Goal: Task Accomplishment & Management: Complete application form

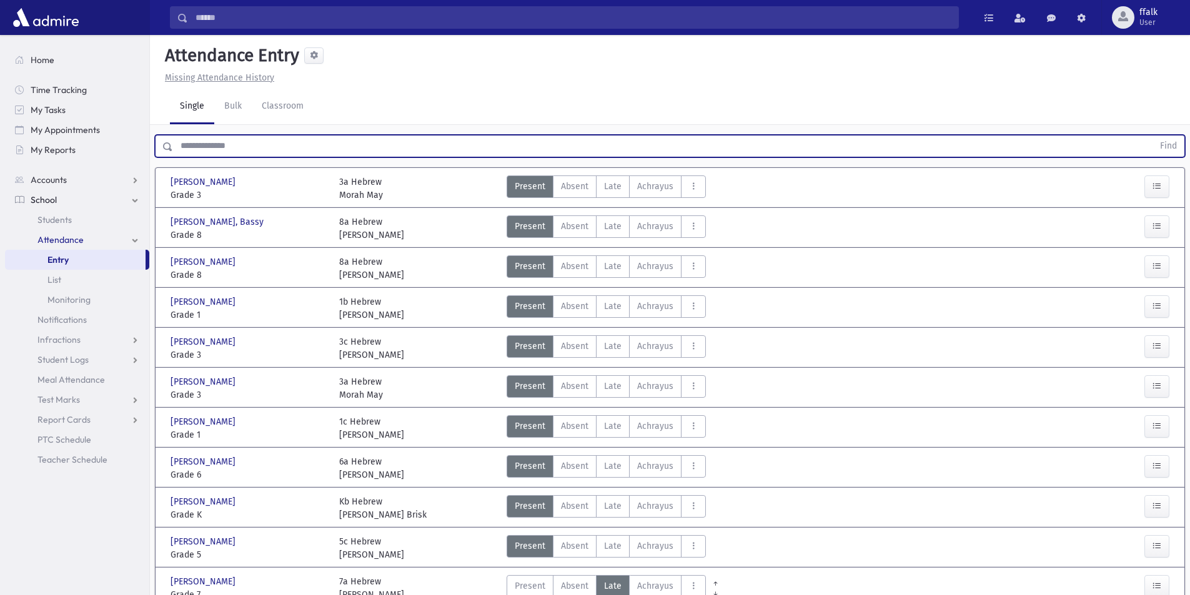
drag, startPoint x: 272, startPoint y: 138, endPoint x: 263, endPoint y: 133, distance: 10.1
click at [268, 141] on input "text" at bounding box center [663, 146] width 980 height 22
click at [1152, 136] on button "Find" at bounding box center [1168, 146] width 32 height 21
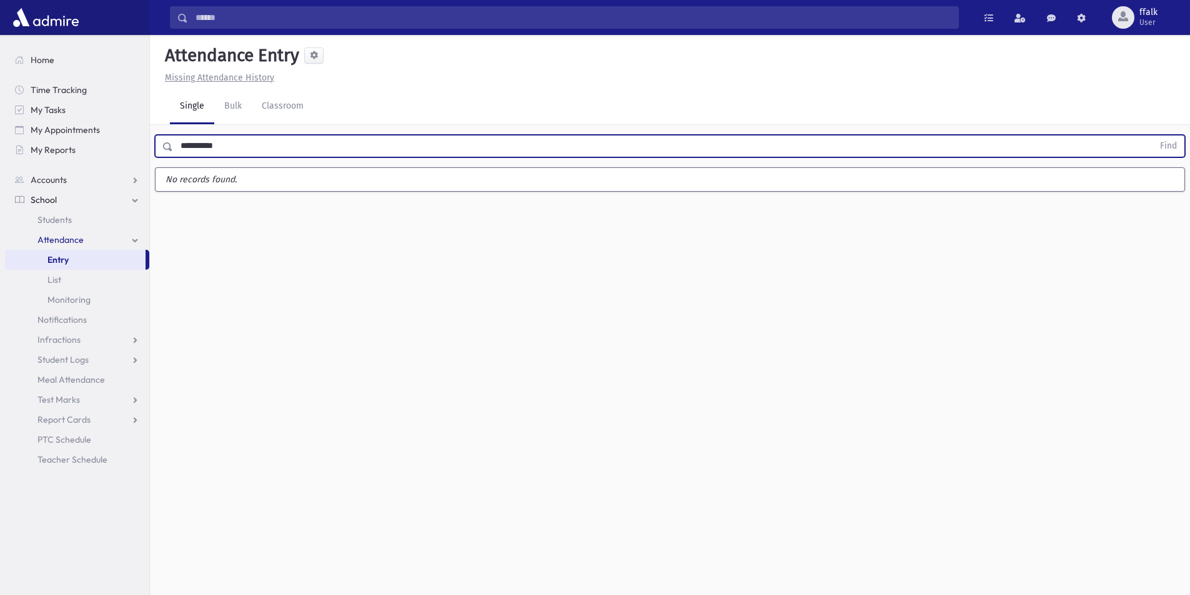
type input "**********"
click at [1152, 136] on button "Find" at bounding box center [1168, 146] width 32 height 21
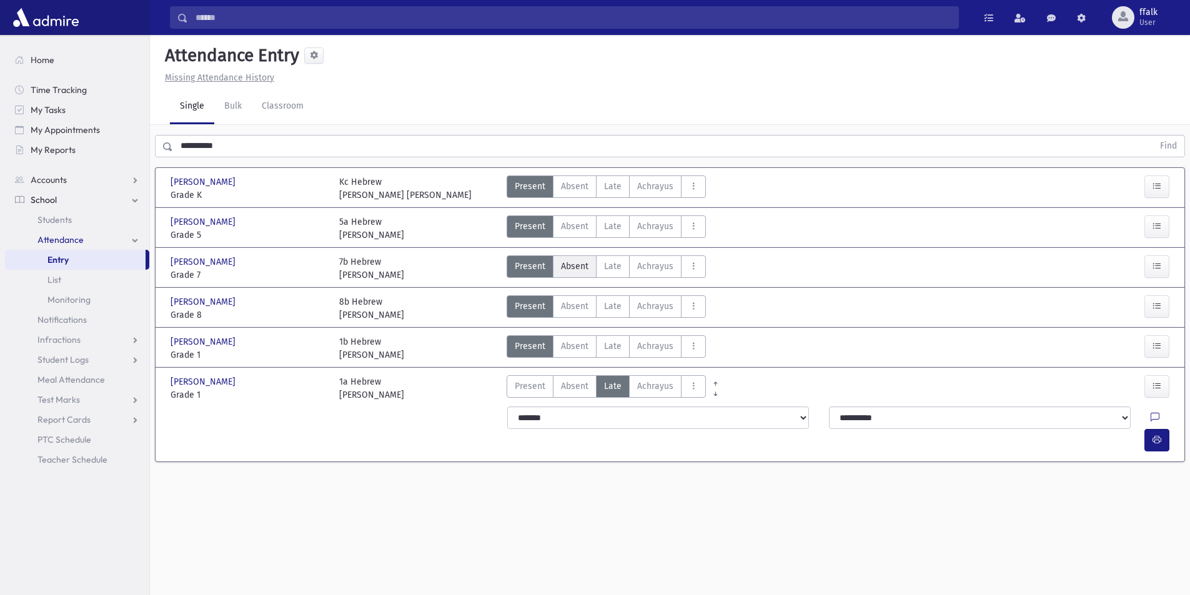
click at [575, 270] on span "Absent" at bounding box center [574, 266] width 27 height 13
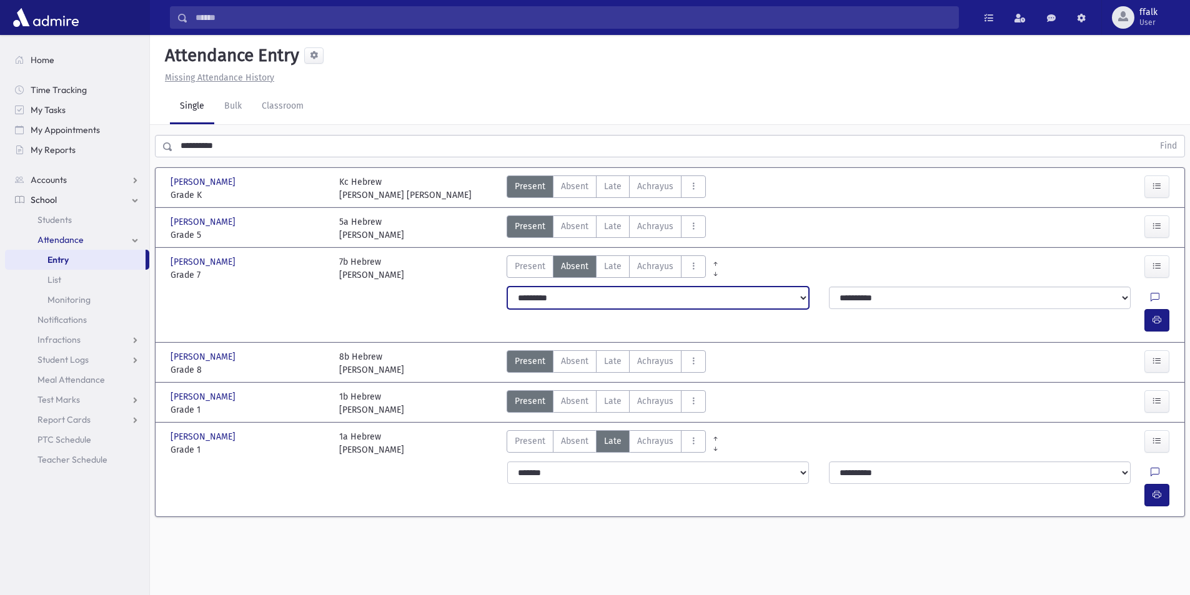
click at [689, 288] on select "**********" at bounding box center [658, 298] width 302 height 22
select select
click at [507, 287] on select "**********" at bounding box center [658, 298] width 302 height 22
click at [718, 297] on select "**********" at bounding box center [658, 298] width 302 height 22
select select
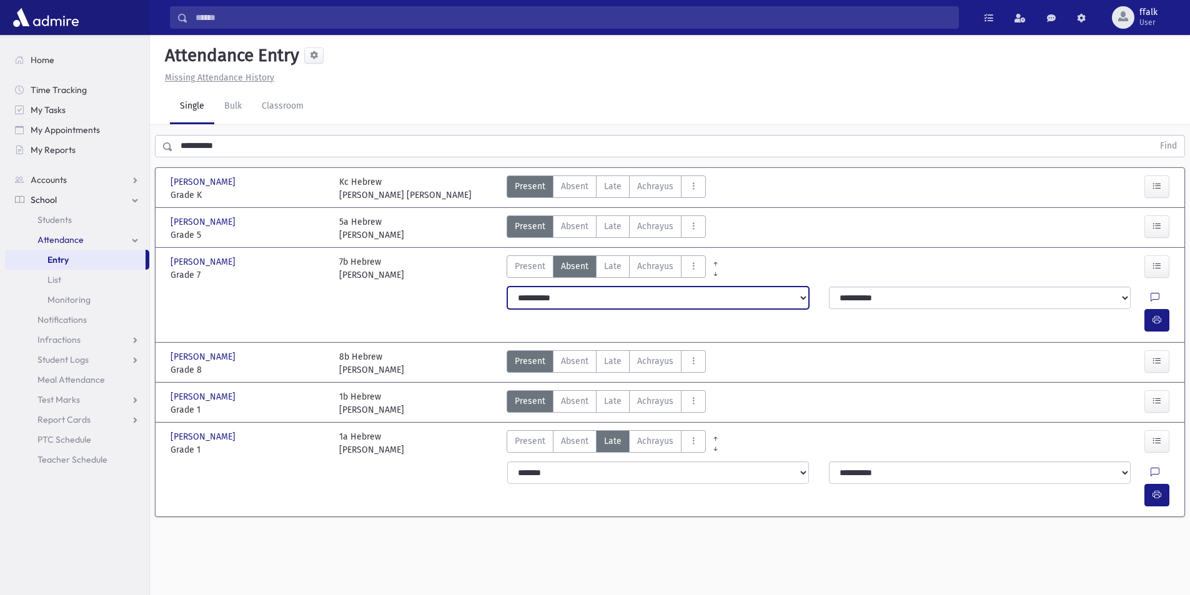
click at [507, 287] on select "**********" at bounding box center [658, 298] width 302 height 22
click at [691, 295] on select "**********" at bounding box center [658, 298] width 302 height 22
select select "*******"
click at [507, 287] on select "**********" at bounding box center [658, 298] width 302 height 22
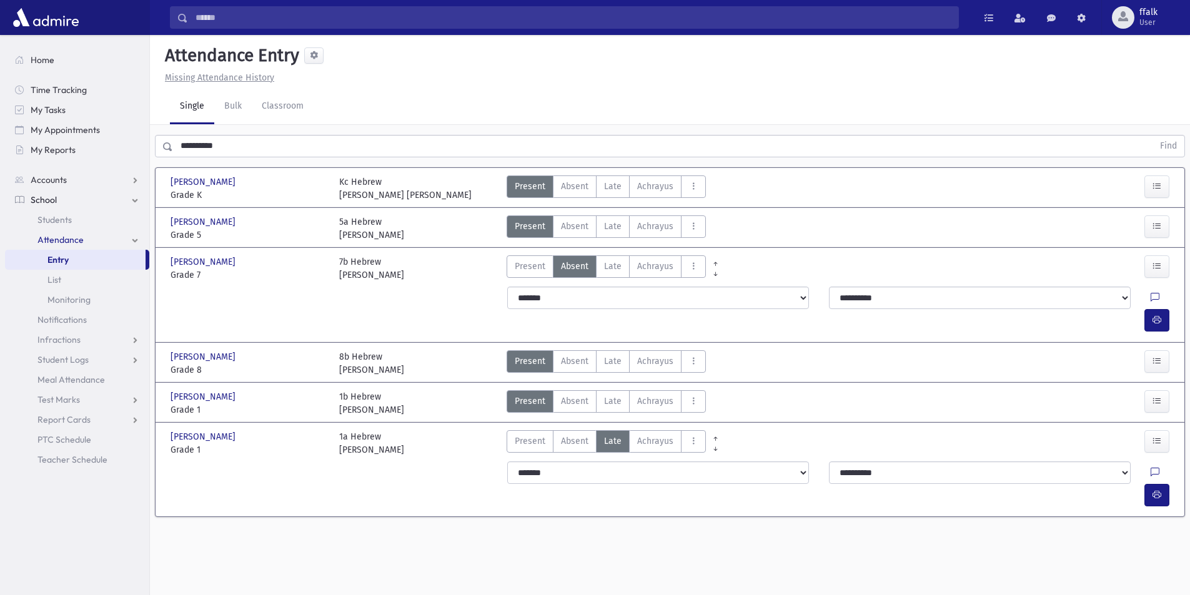
click at [588, 270] on label "Absent A" at bounding box center [575, 266] width 44 height 22
click at [690, 268] on icon "AttTypes" at bounding box center [693, 266] width 9 height 11
click at [709, 537] on div "**********" at bounding box center [670, 315] width 1040 height 560
click at [244, 14] on input "Search" at bounding box center [573, 17] width 770 height 22
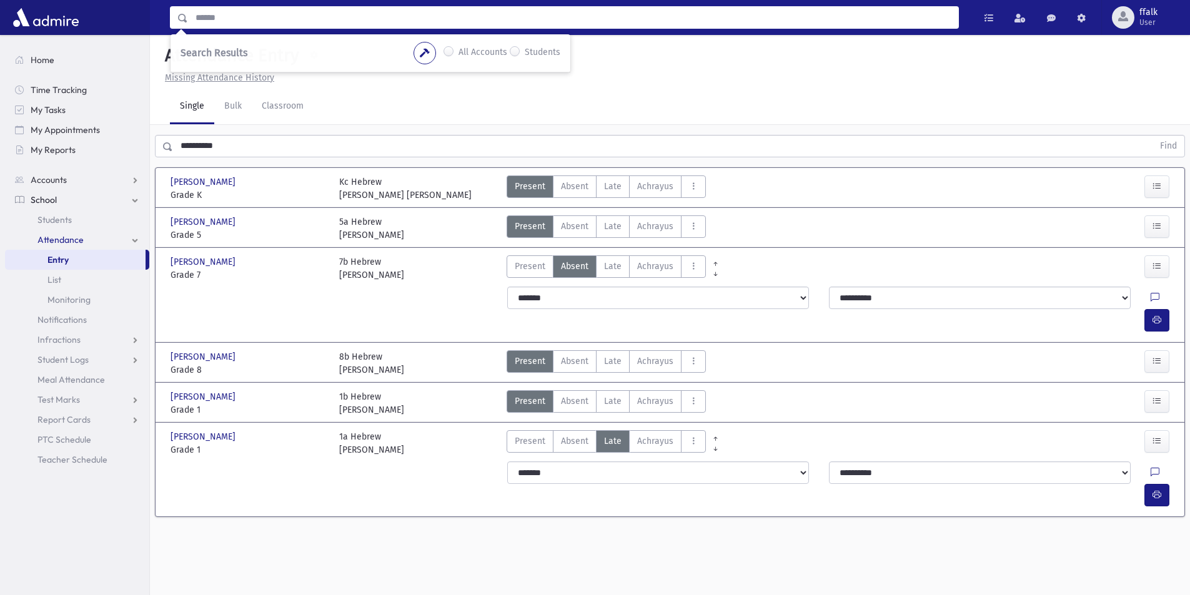
click at [220, 21] on input "Search" at bounding box center [573, 17] width 770 height 22
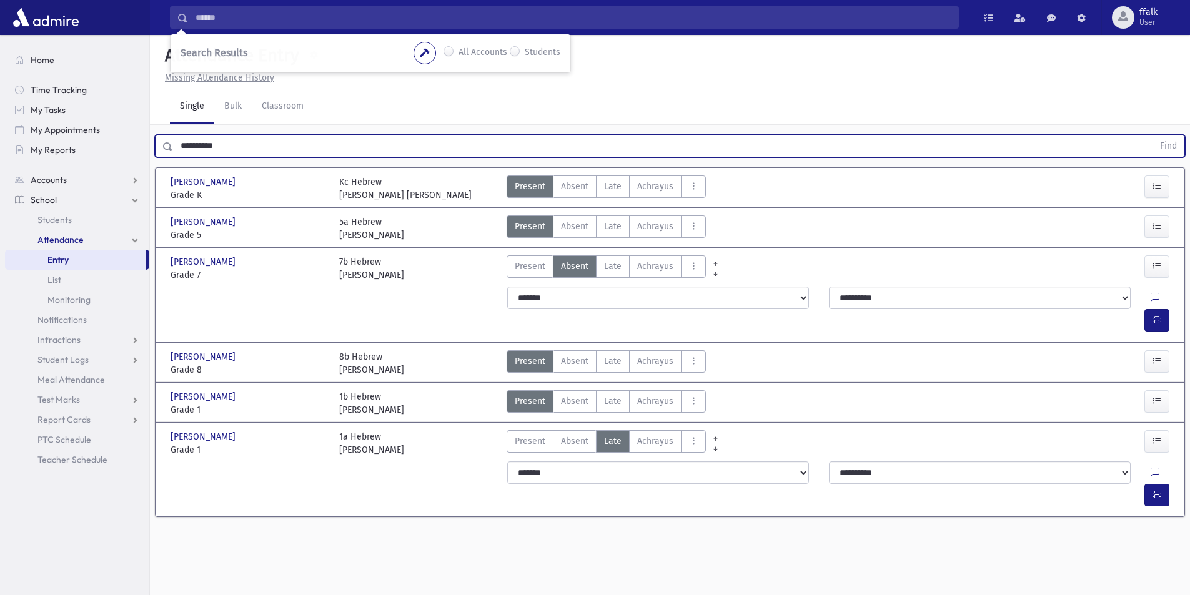
drag, startPoint x: 240, startPoint y: 143, endPoint x: 0, endPoint y: 159, distance: 240.9
click at [0, 159] on div "Search Results All Accounts" at bounding box center [595, 311] width 1190 height 623
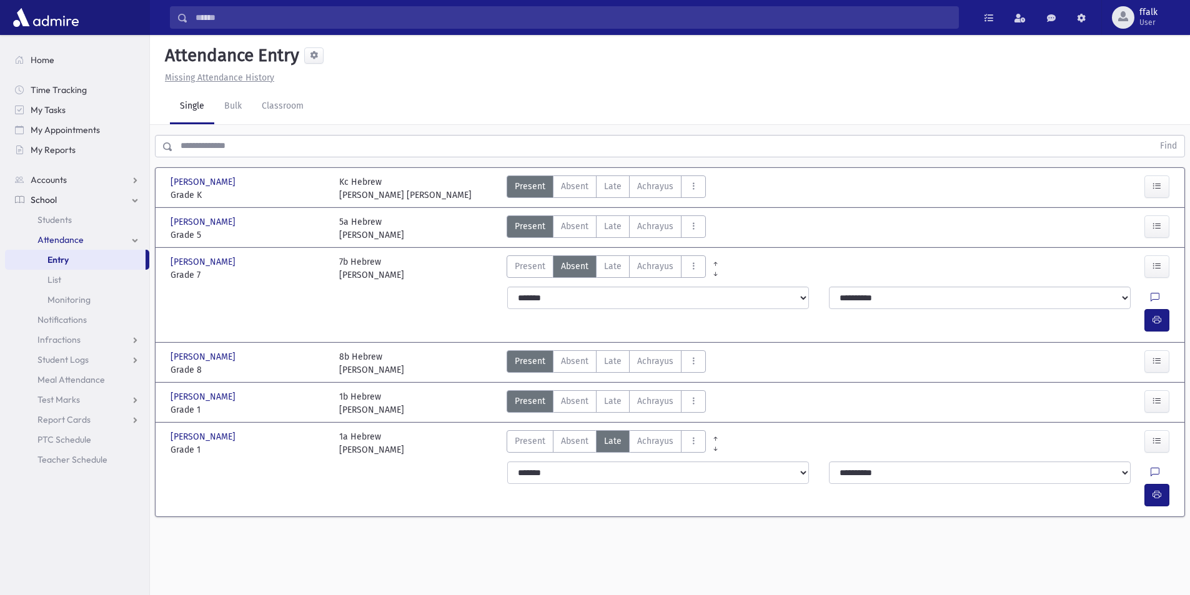
click at [452, 561] on div "Attendance Entry Missing Attendance History Single Bulk Classroom Find Ghermezi…" at bounding box center [670, 315] width 1040 height 560
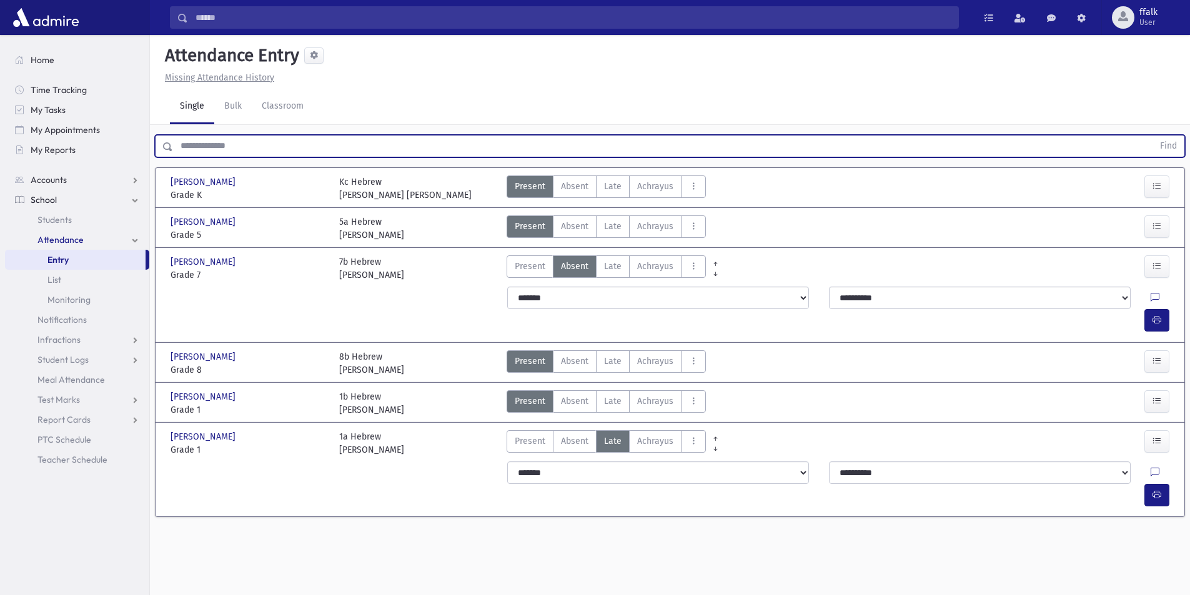
click at [220, 143] on input "text" at bounding box center [663, 146] width 980 height 22
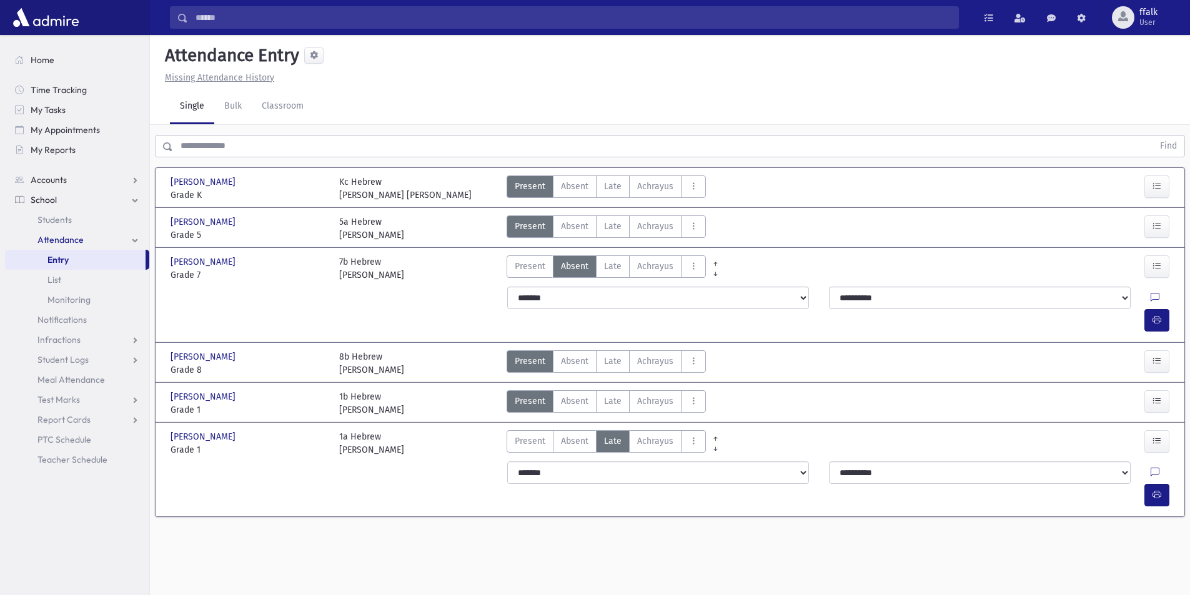
click at [89, 259] on link "Entry" at bounding box center [75, 260] width 141 height 20
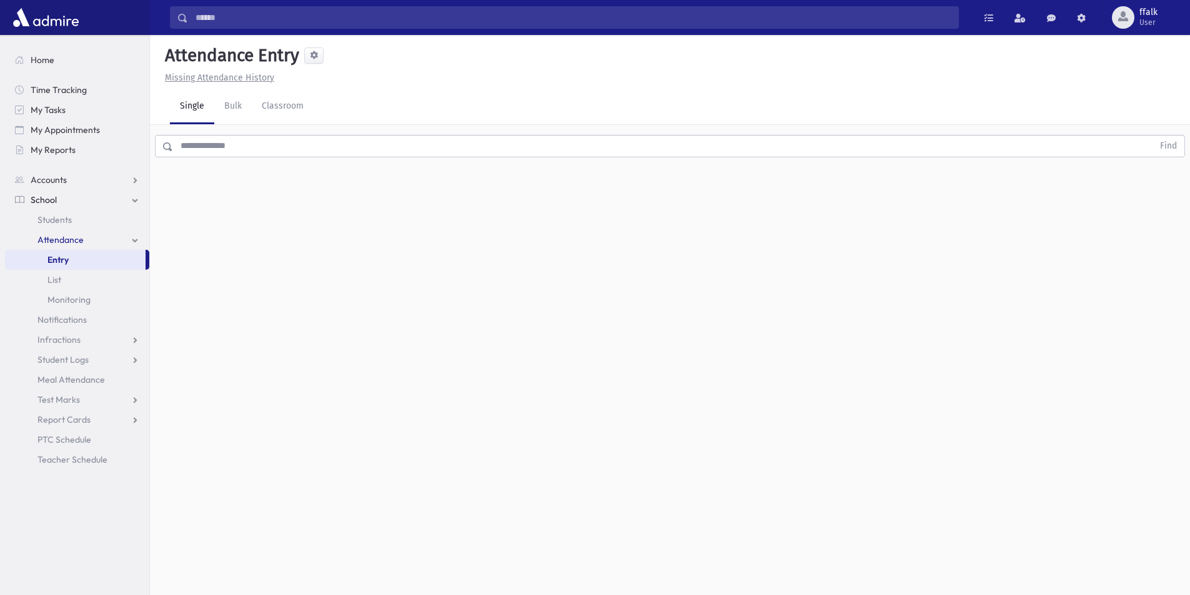
click at [32, 200] on span "School" at bounding box center [44, 199] width 26 height 11
click at [64, 215] on span "Students" at bounding box center [54, 219] width 34 height 11
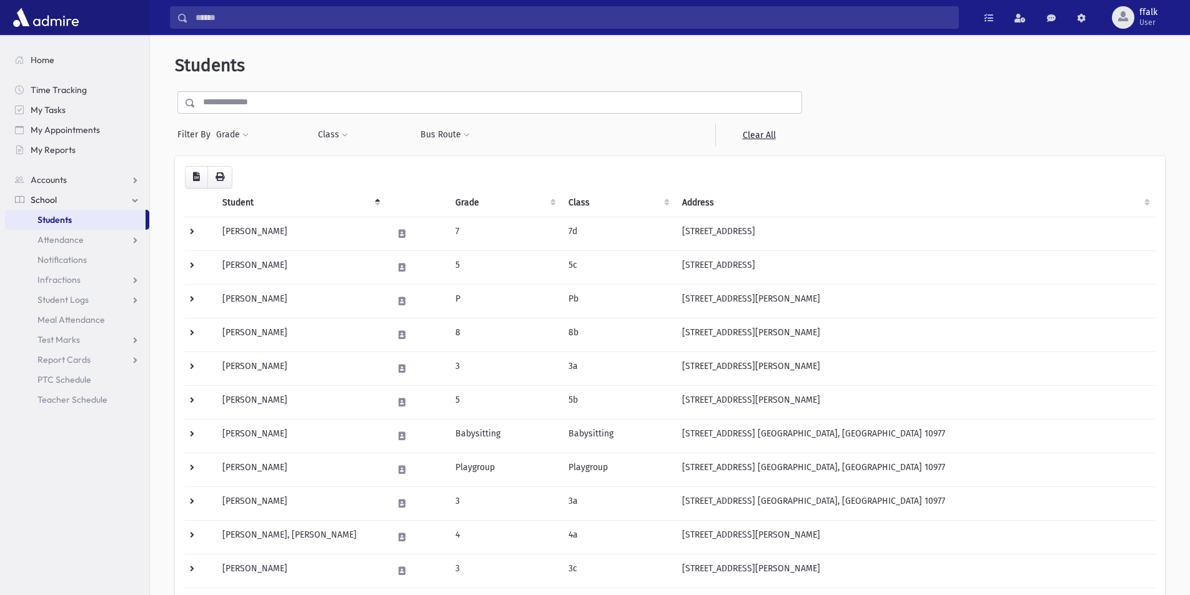
drag, startPoint x: 65, startPoint y: 198, endPoint x: 67, endPoint y: 190, distance: 8.3
click at [67, 197] on link "School" at bounding box center [77, 200] width 144 height 20
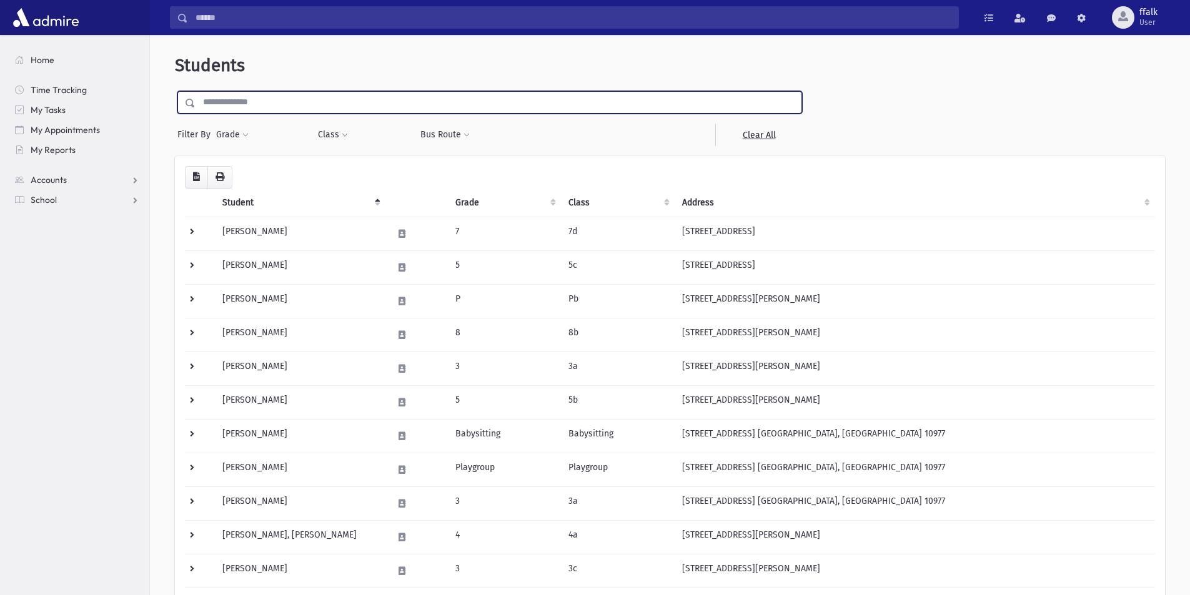
click at [309, 101] on input "text" at bounding box center [498, 102] width 606 height 22
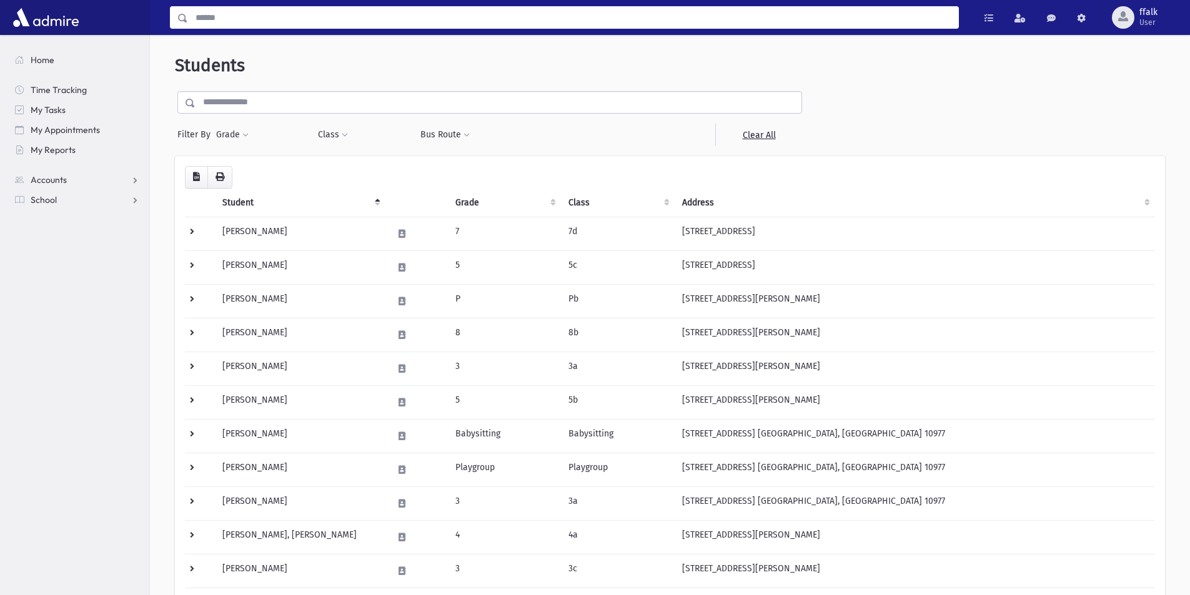
click at [227, 12] on input "Search" at bounding box center [573, 17] width 770 height 22
click at [218, 49] on span "Search Results" at bounding box center [213, 53] width 67 height 12
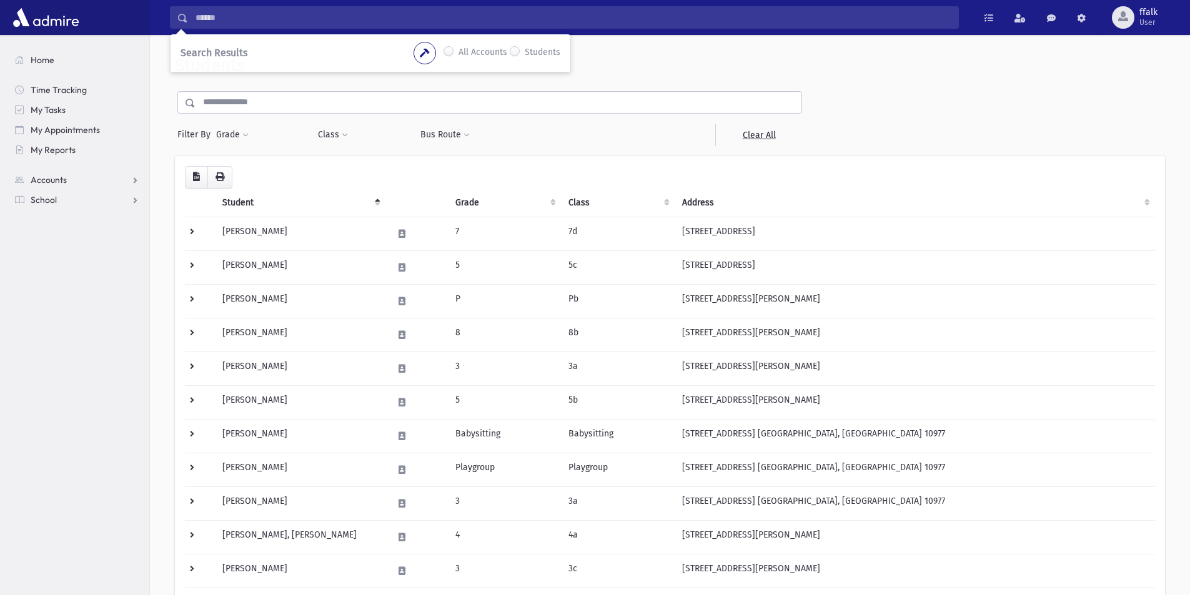
click at [220, 20] on input "Search" at bounding box center [573, 17] width 770 height 22
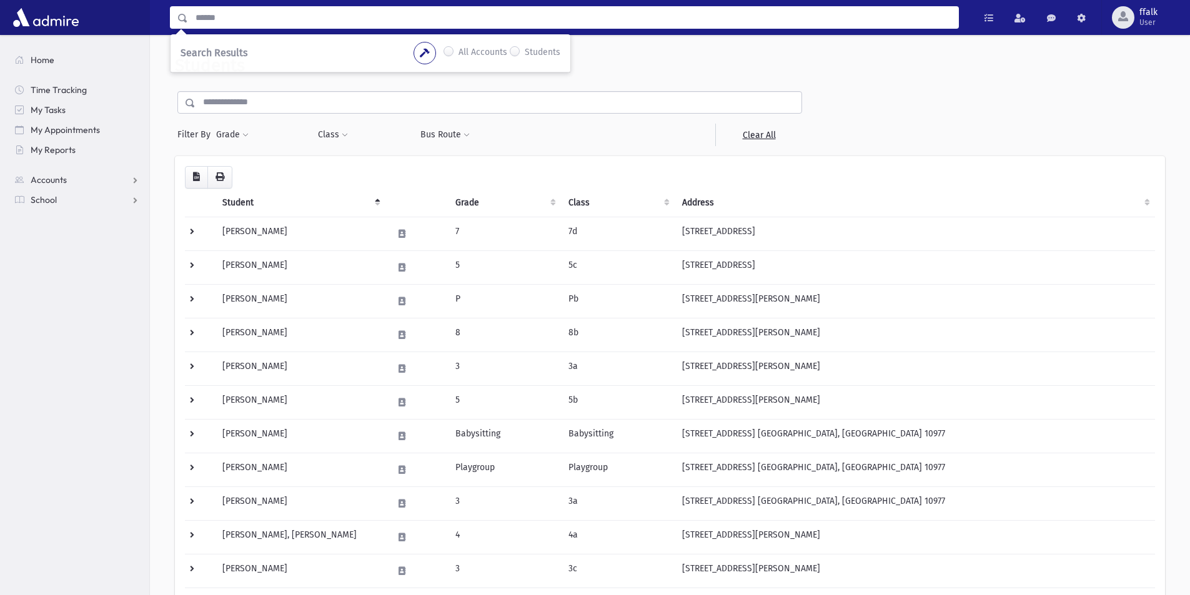
click at [220, 19] on input "Search" at bounding box center [573, 17] width 770 height 22
drag, startPoint x: 220, startPoint y: 19, endPoint x: 239, endPoint y: 33, distance: 23.2
click at [239, 33] on div "Search Results All Accounts Students" at bounding box center [670, 17] width 1040 height 35
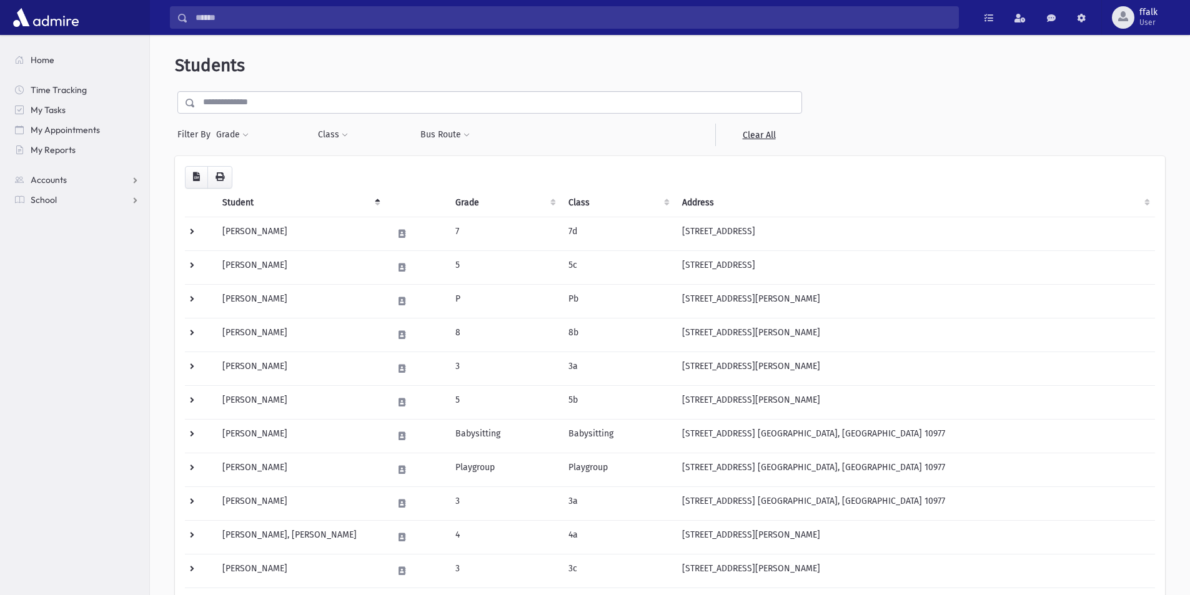
click at [239, 33] on div "Search Results All Accounts Students" at bounding box center [670, 17] width 1040 height 35
click at [202, 21] on input "Search" at bounding box center [573, 17] width 770 height 22
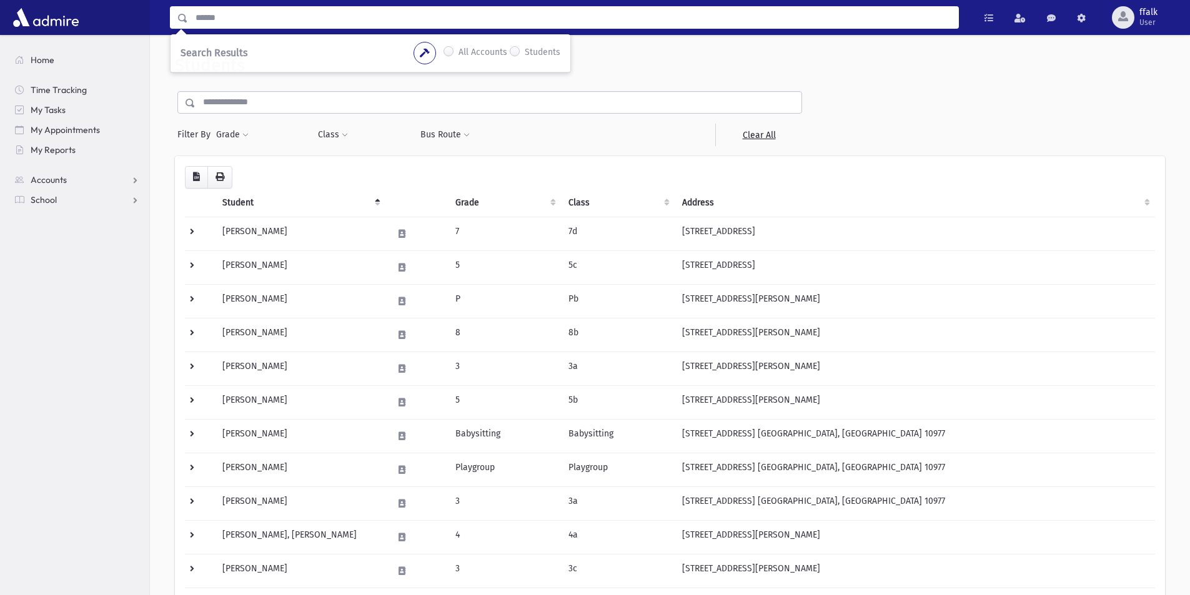
click at [302, 11] on input "Search" at bounding box center [573, 17] width 770 height 22
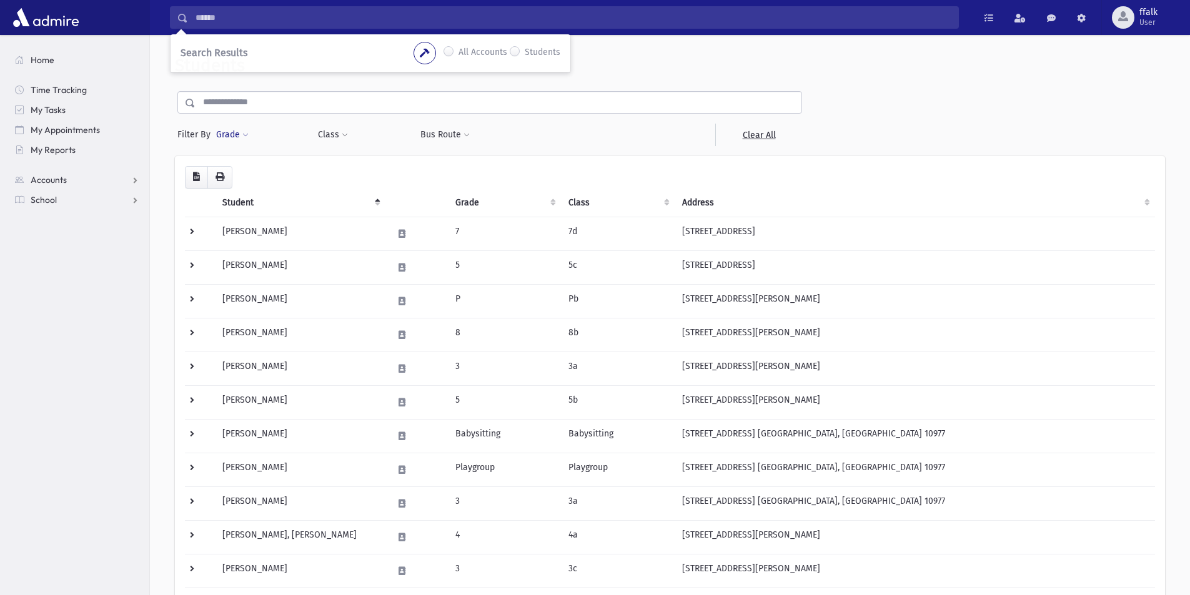
click at [242, 135] on span at bounding box center [245, 135] width 6 height 7
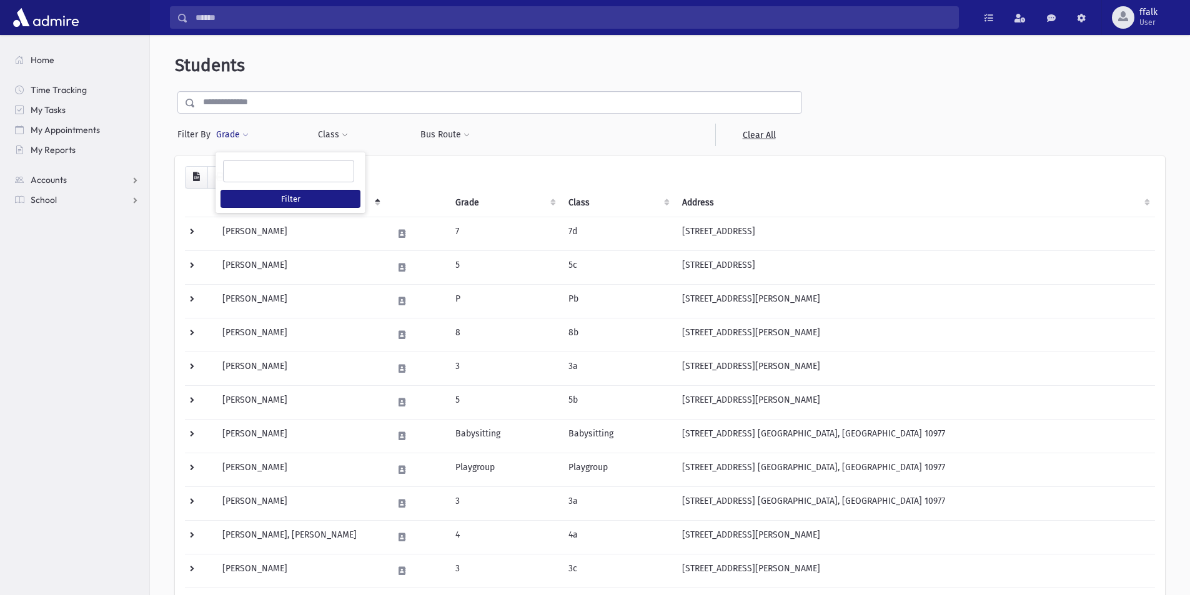
click at [252, 102] on input "text" at bounding box center [498, 102] width 606 height 22
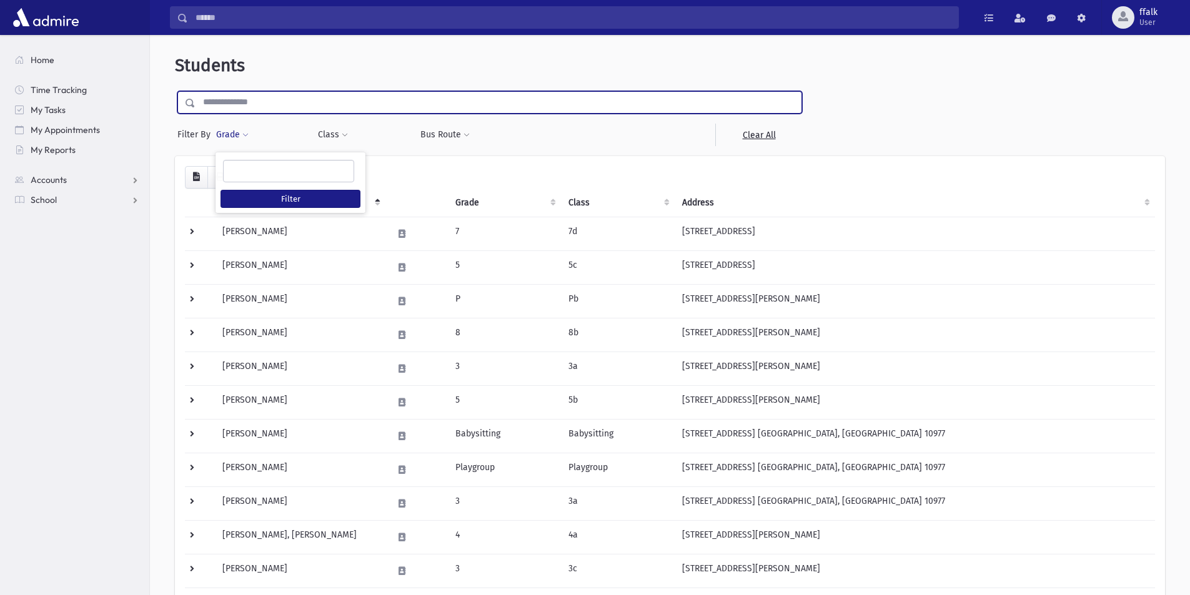
click at [305, 104] on input "text" at bounding box center [498, 102] width 606 height 22
type input "********"
click at [175, 91] on input "submit" at bounding box center [192, 99] width 35 height 17
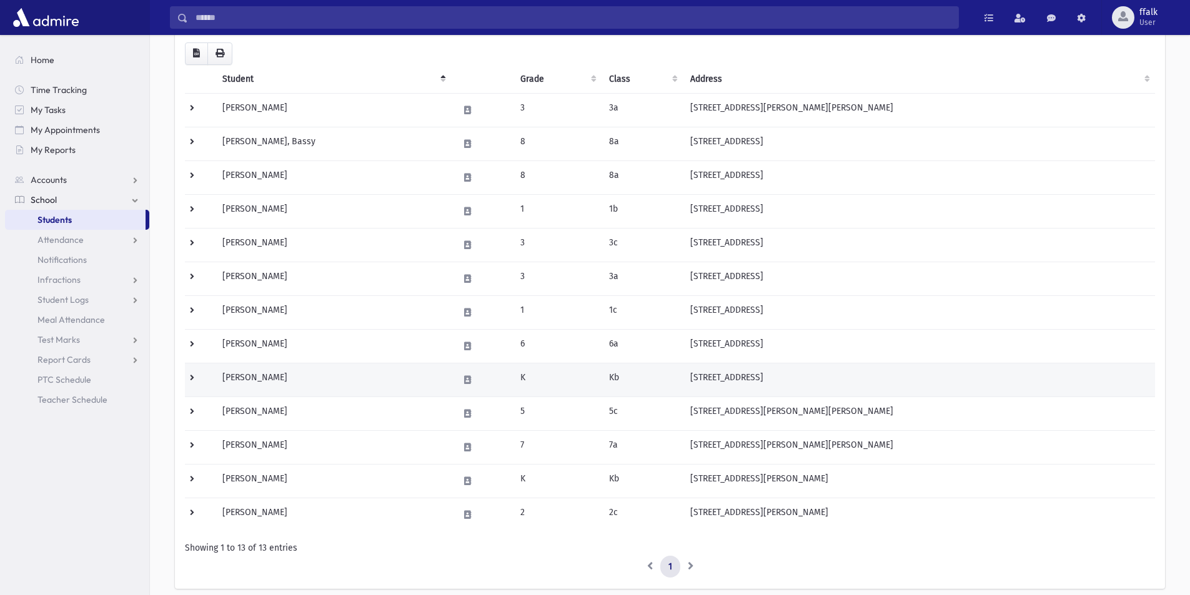
scroll to position [125, 0]
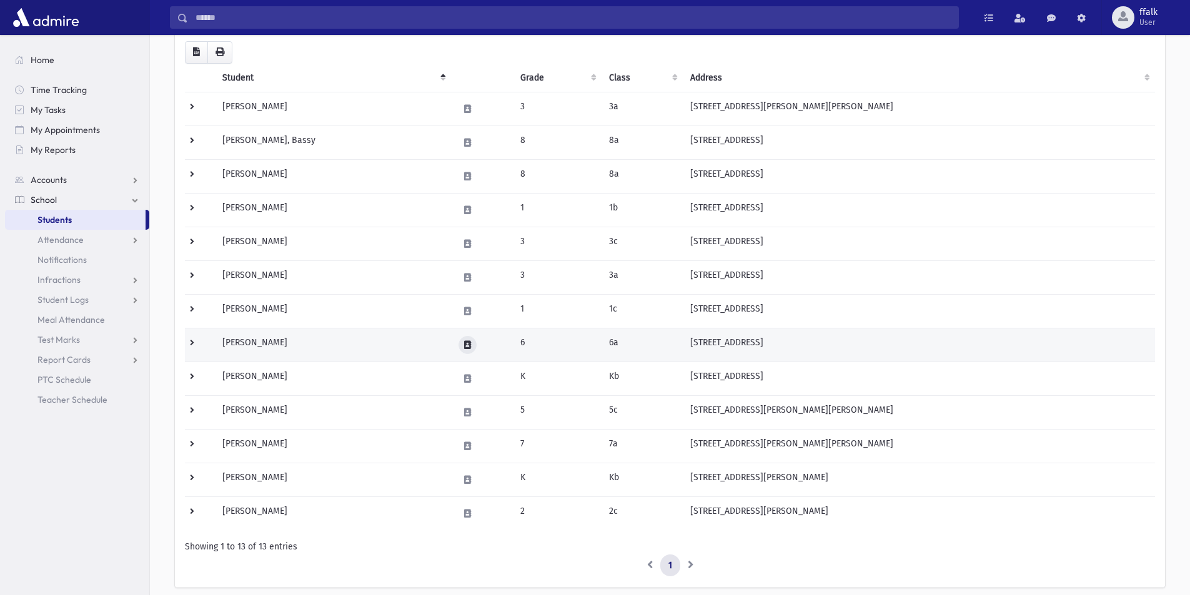
click at [471, 345] on button at bounding box center [467, 345] width 18 height 18
click at [679, 343] on td "6a" at bounding box center [641, 345] width 81 height 34
click at [679, 342] on td "6a" at bounding box center [641, 345] width 81 height 34
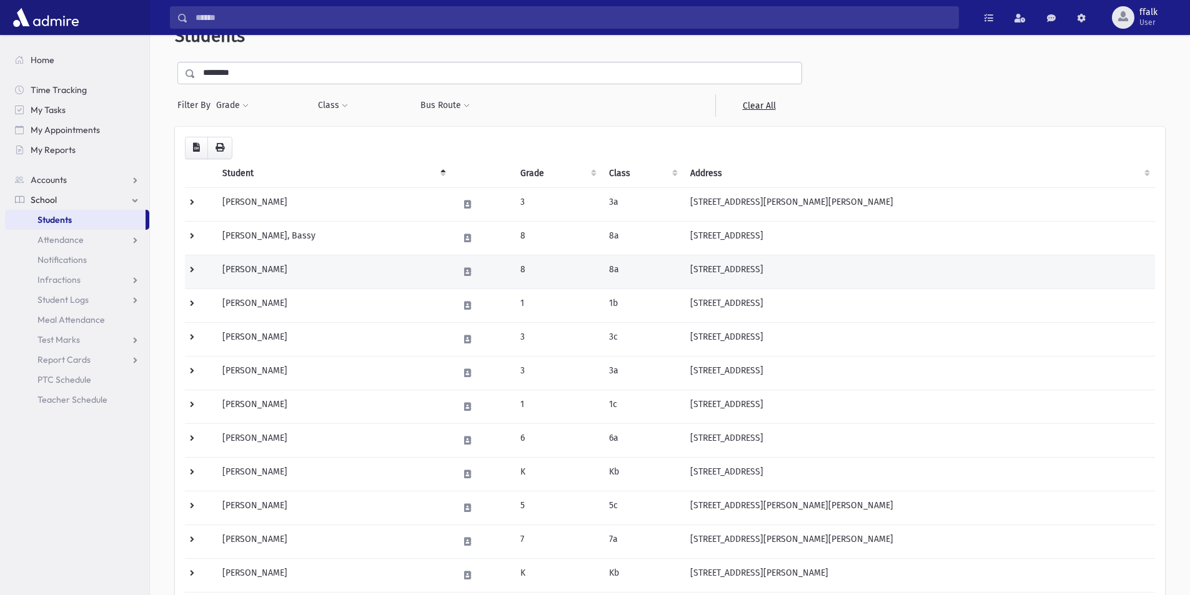
scroll to position [0, 0]
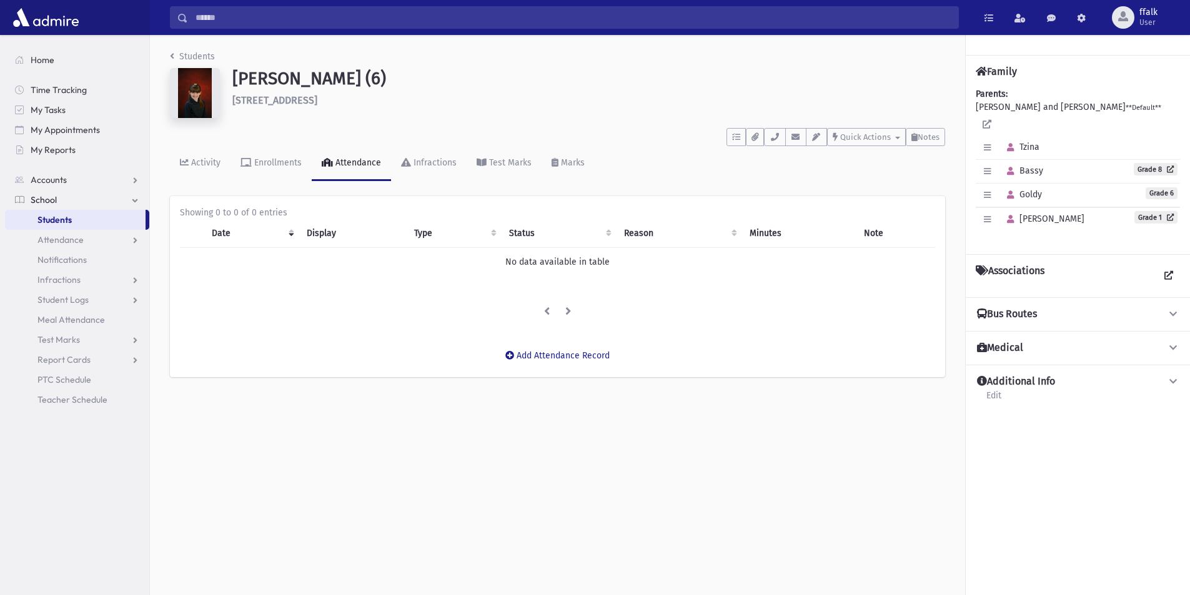
click at [222, 232] on th "Date" at bounding box center [251, 233] width 94 height 29
click at [354, 170] on link "Attendance" at bounding box center [351, 163] width 79 height 35
click at [431, 230] on th "Type" at bounding box center [455, 233] width 96 height 29
click at [568, 306] on li at bounding box center [568, 312] width 21 height 22
click at [568, 310] on li at bounding box center [568, 312] width 21 height 22
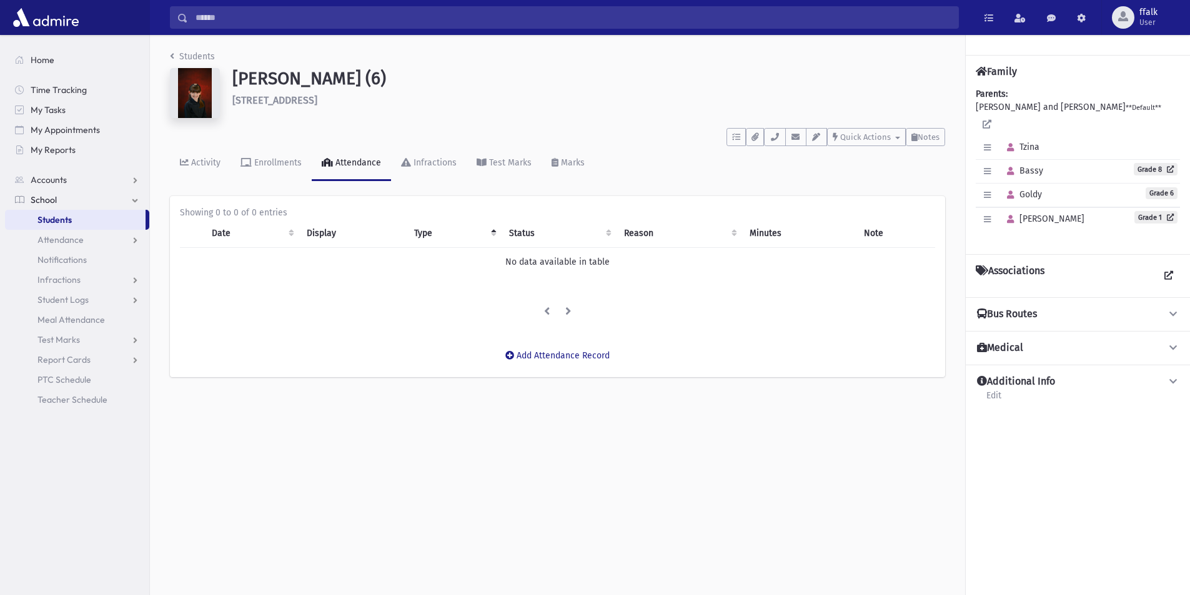
click at [550, 310] on li at bounding box center [547, 312] width 22 height 22
drag, startPoint x: 544, startPoint y: 310, endPoint x: 678, endPoint y: 337, distance: 136.9
click at [543, 312] on li at bounding box center [547, 312] width 22 height 22
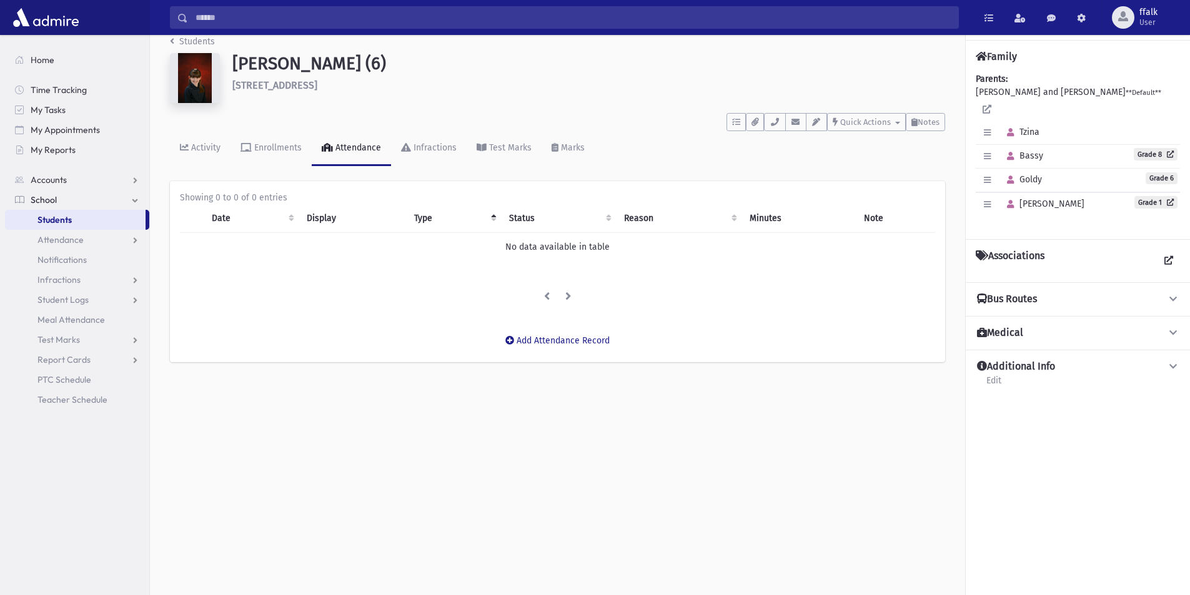
scroll to position [28, 0]
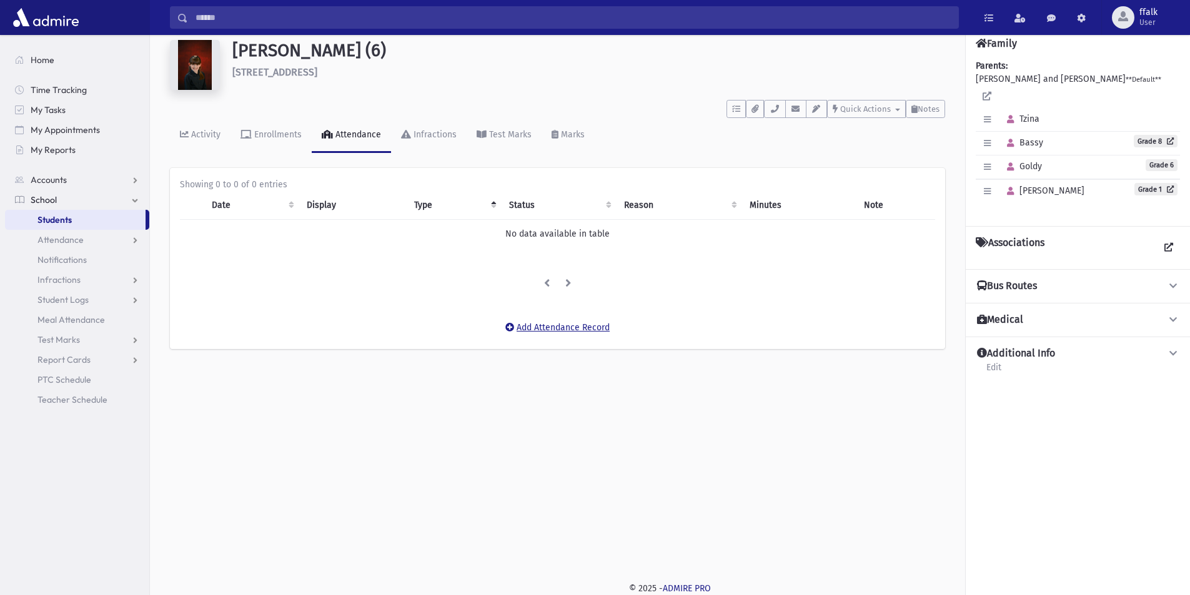
click at [524, 325] on button "Add Attendance Record" at bounding box center [557, 328] width 121 height 22
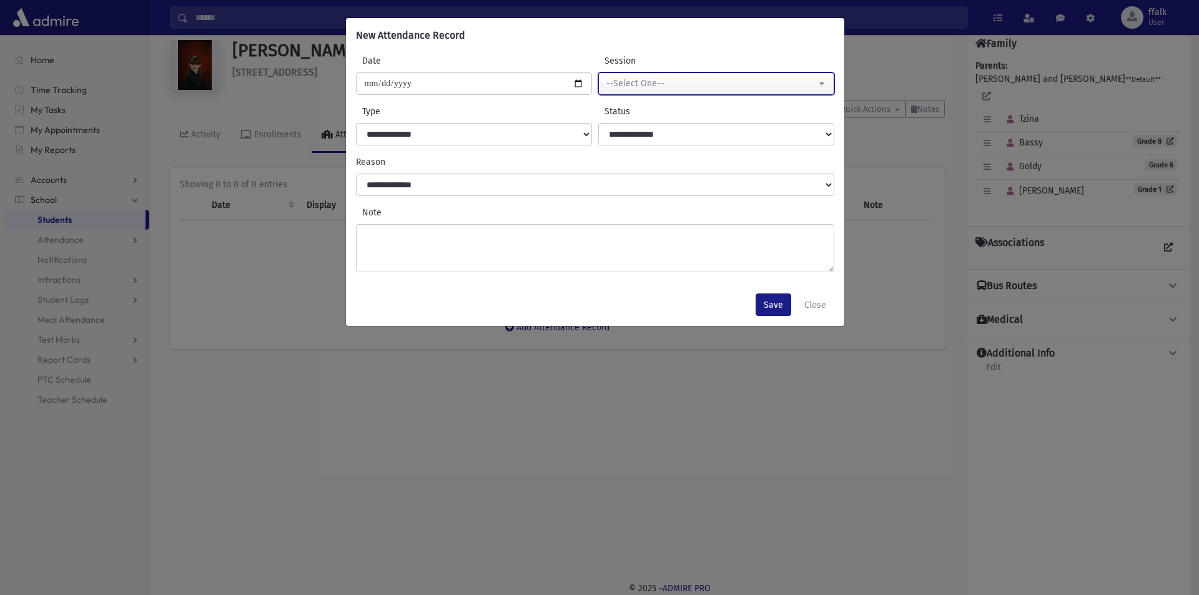
click at [729, 86] on div "--Select One--" at bounding box center [711, 83] width 210 height 13
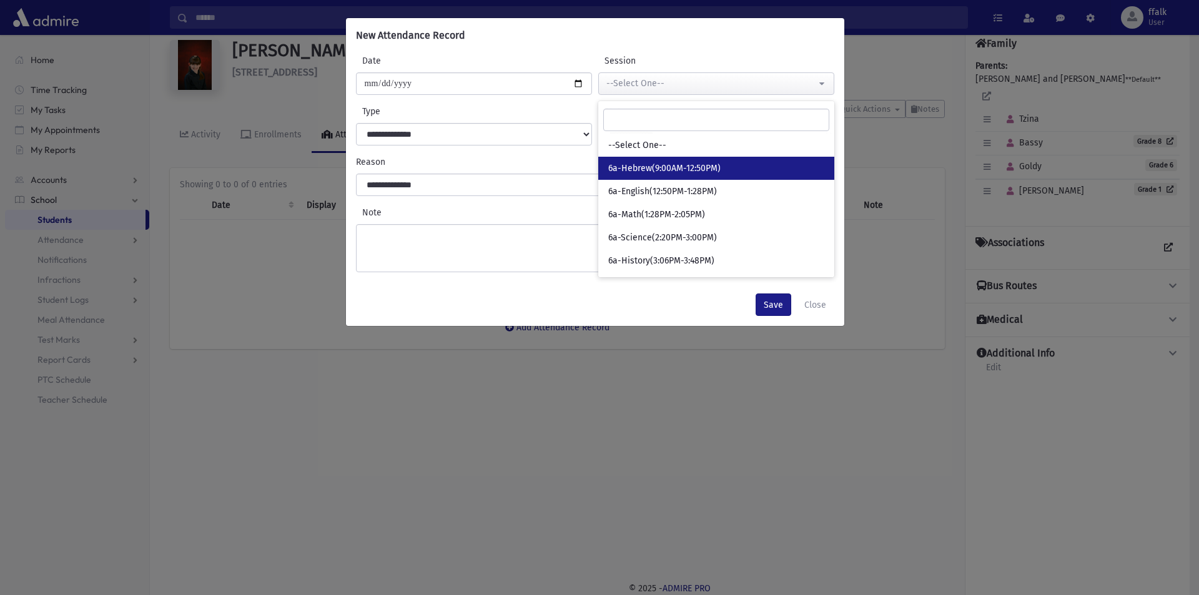
click at [711, 161] on link "6a-Hebrew(9:00AM-12:50PM)" at bounding box center [716, 168] width 236 height 23
select select "****"
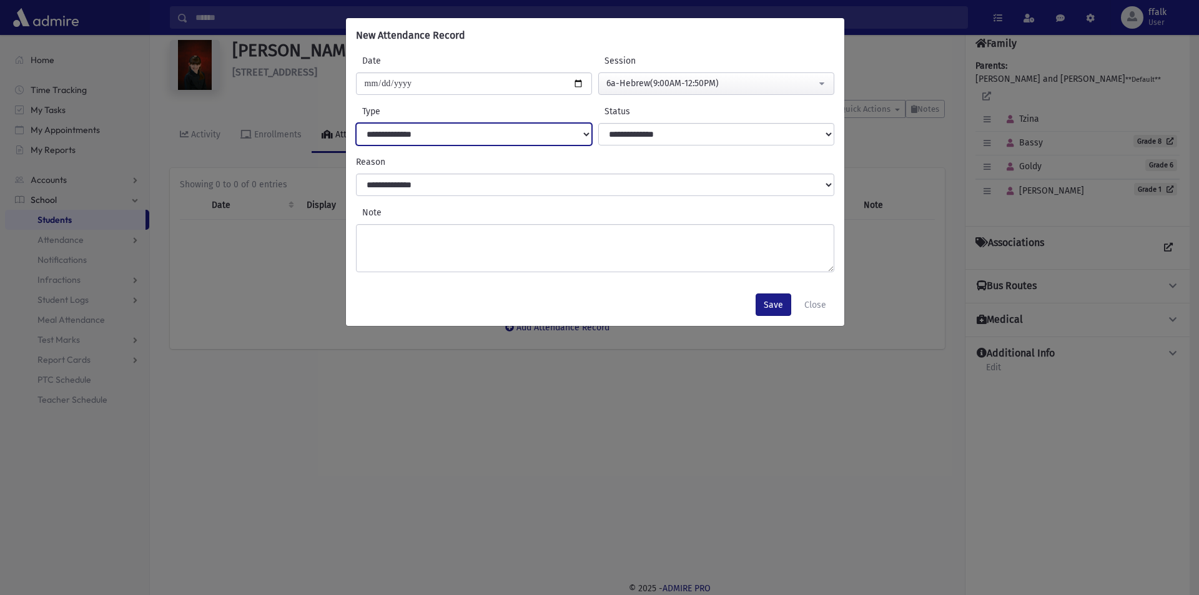
click at [509, 134] on select "**********" at bounding box center [474, 134] width 236 height 22
select select "******"
click at [356, 123] on select "**********" at bounding box center [474, 134] width 236 height 22
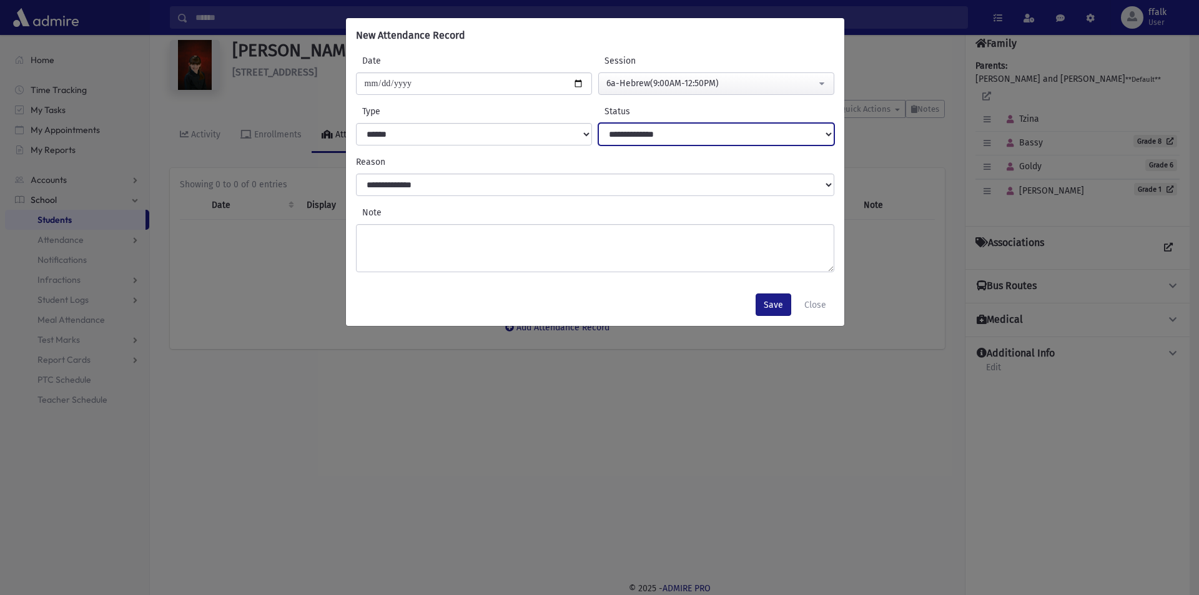
click at [626, 126] on select "**********" at bounding box center [716, 134] width 236 height 22
click at [776, 301] on button "Save" at bounding box center [774, 305] width 36 height 22
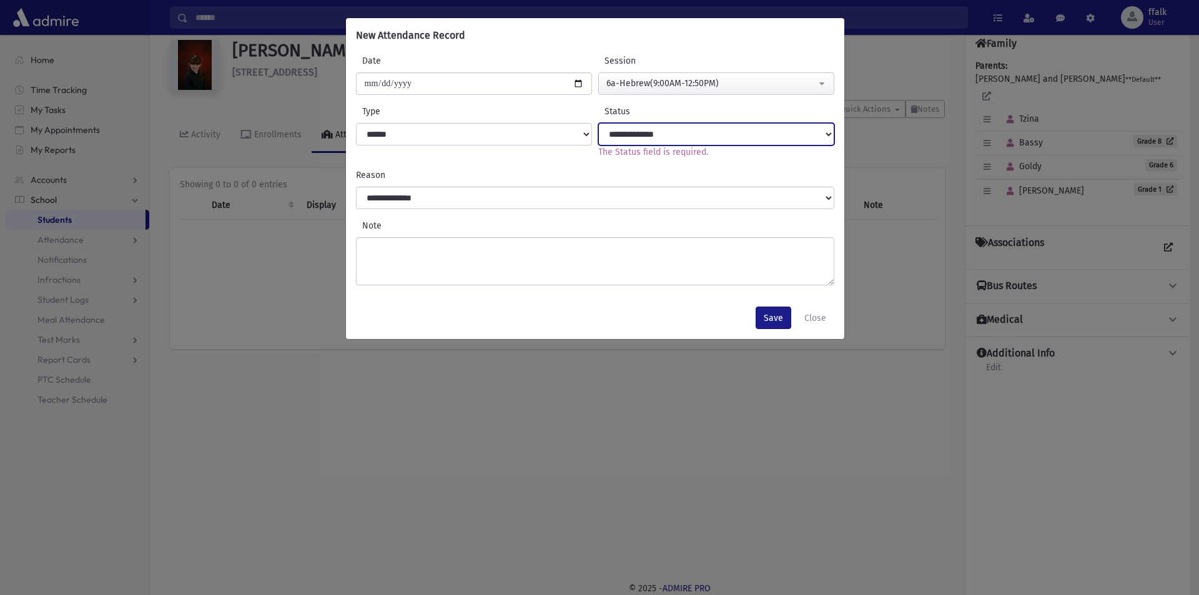
click at [689, 140] on select "**********" at bounding box center [716, 134] width 236 height 22
select select "*******"
click at [598, 123] on select "**********" at bounding box center [716, 134] width 236 height 22
click at [771, 316] on button "Save" at bounding box center [774, 318] width 36 height 22
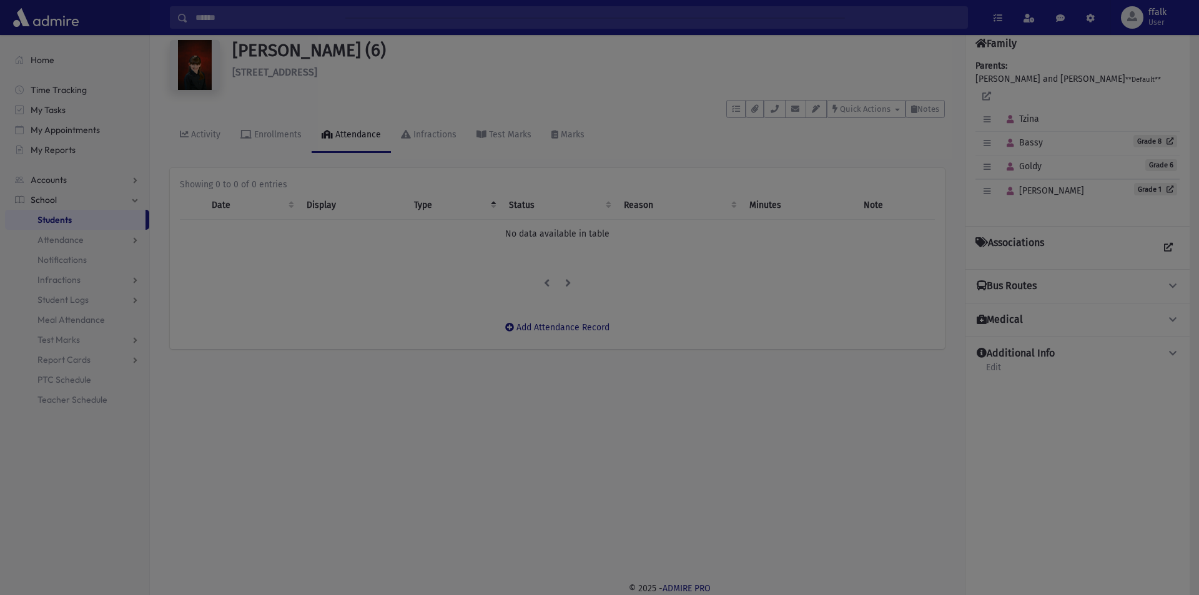
click at [719, 261] on div at bounding box center [599, 297] width 1199 height 595
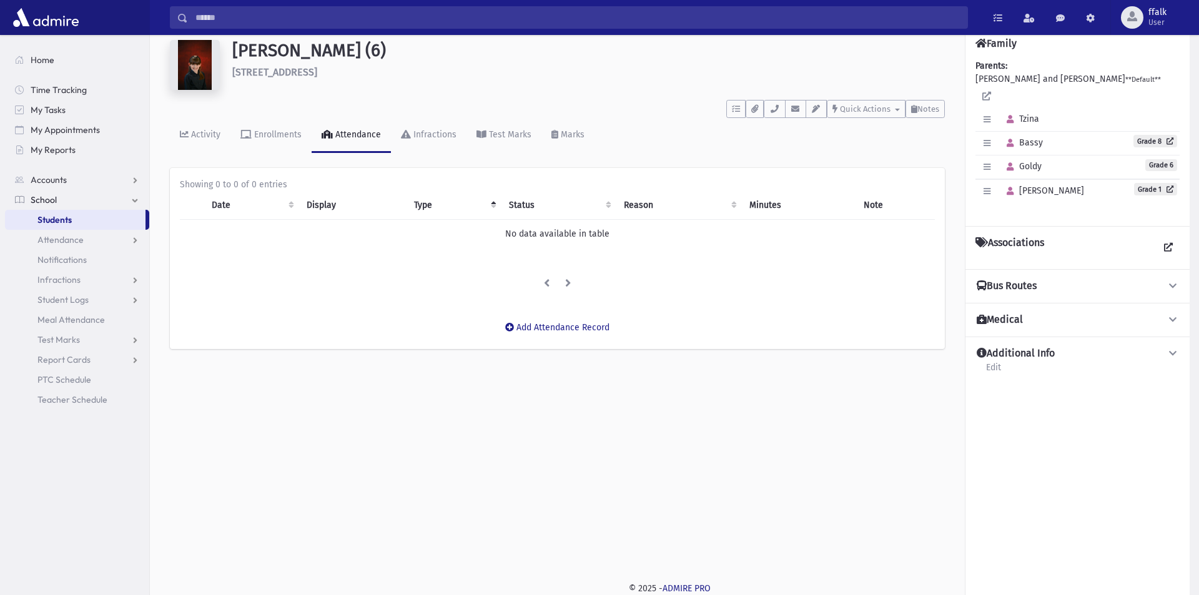
click at [719, 261] on div "Showing 0 to 0 of 0 entries Date Display Type Status Reason Minutes Note No dat…" at bounding box center [557, 236] width 755 height 117
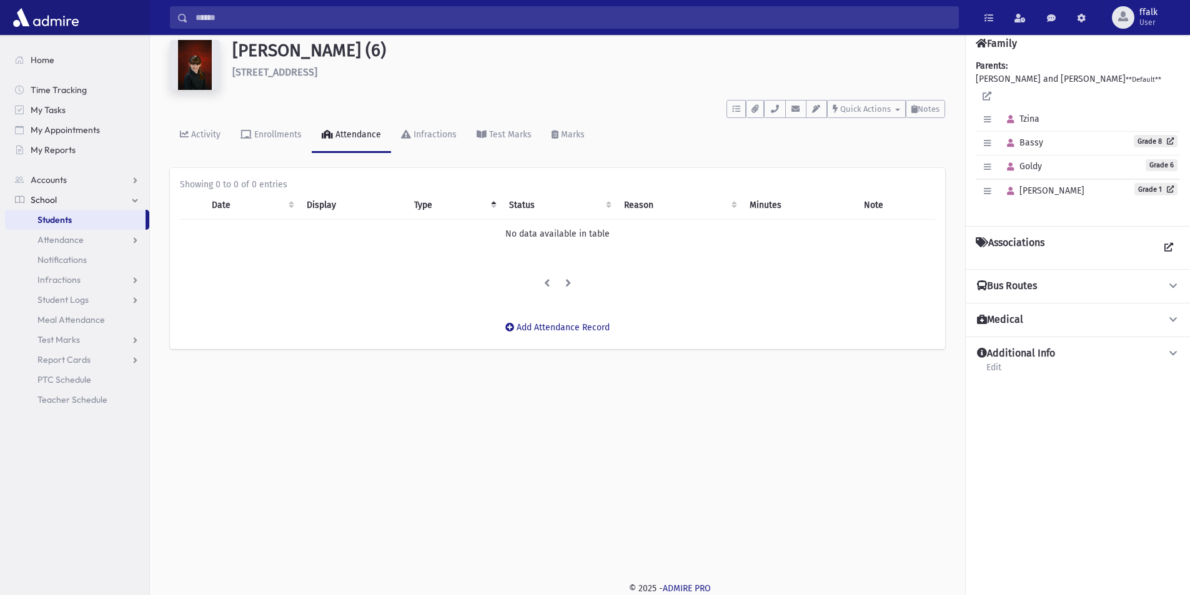
click at [528, 236] on td "No data available in table" at bounding box center [557, 234] width 755 height 29
click at [345, 148] on link "Attendance" at bounding box center [351, 135] width 79 height 35
click at [348, 132] on div "Attendance" at bounding box center [357, 134] width 48 height 11
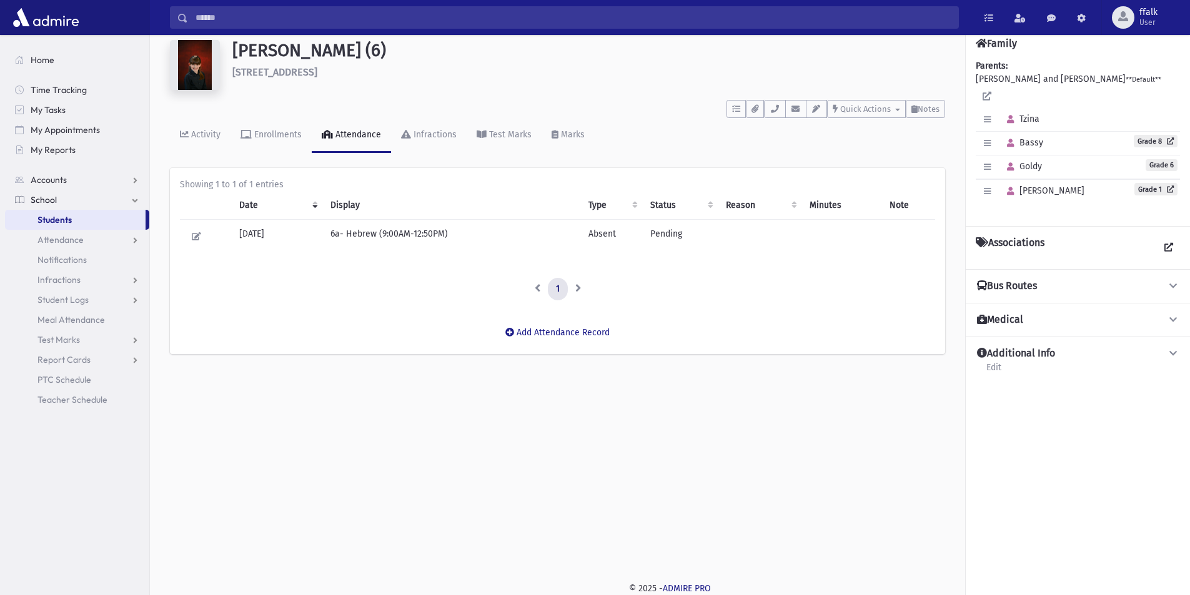
click at [240, 19] on input "Search" at bounding box center [573, 17] width 770 height 22
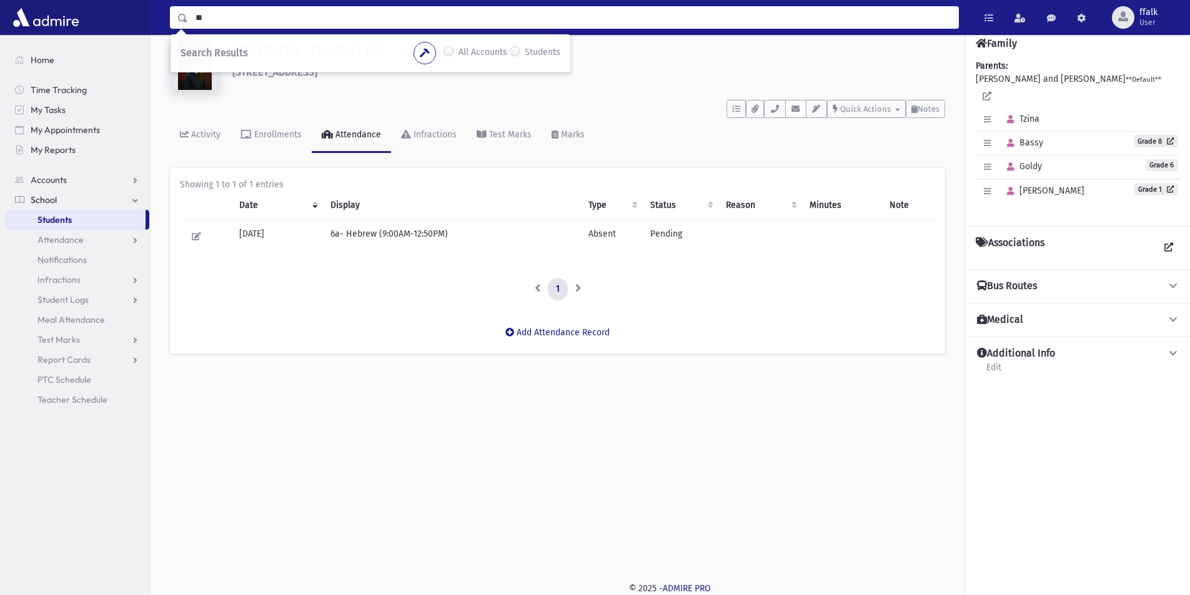
type input "*"
type input "*****"
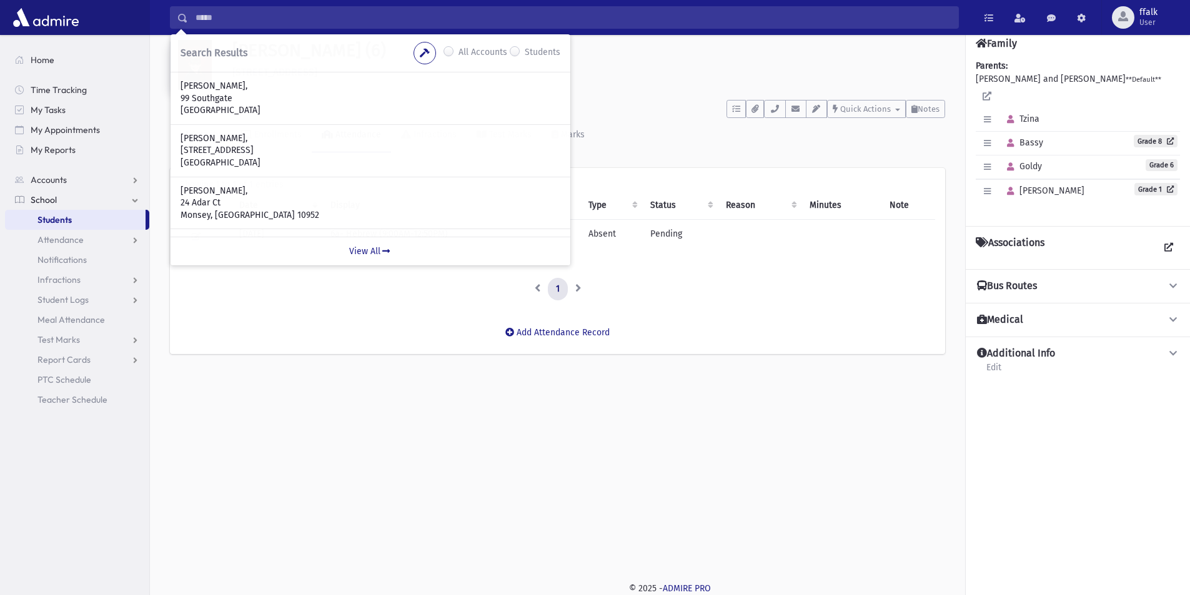
click at [525, 52] on label "Students" at bounding box center [543, 53] width 36 height 15
click at [484, 16] on input "*****" at bounding box center [573, 17] width 770 height 22
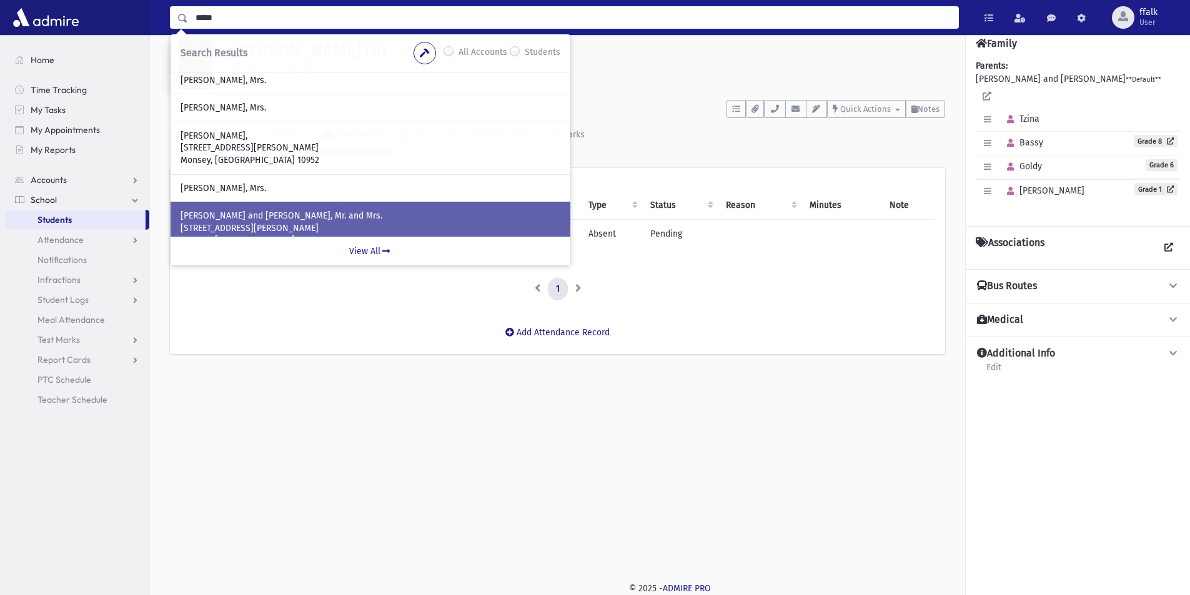
scroll to position [236, 0]
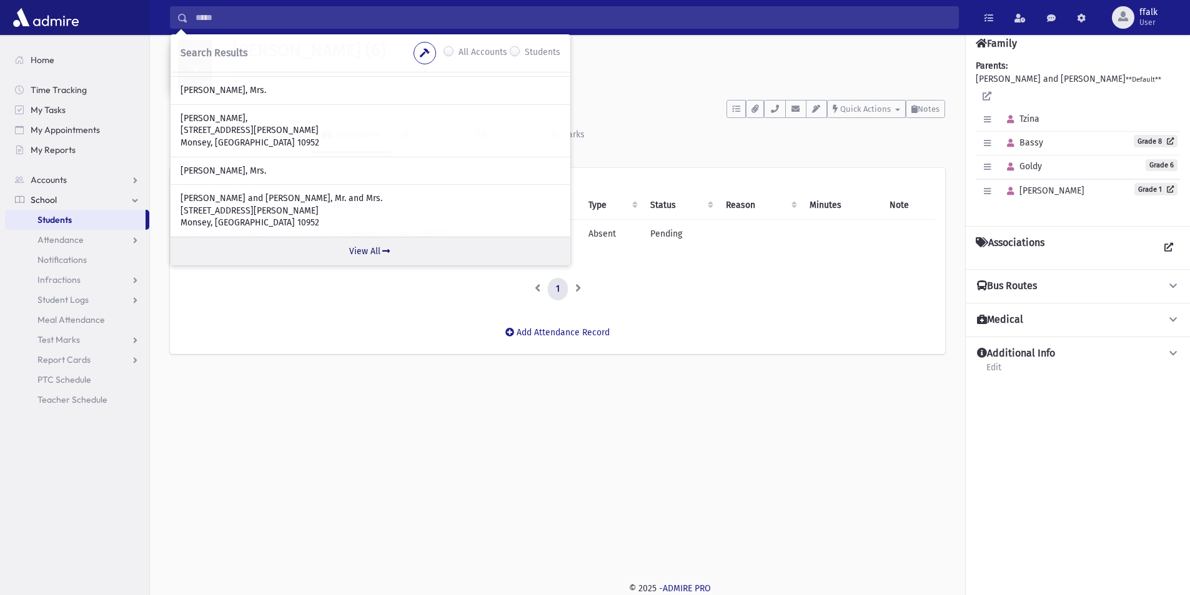
click at [402, 255] on link "View All" at bounding box center [370, 251] width 400 height 29
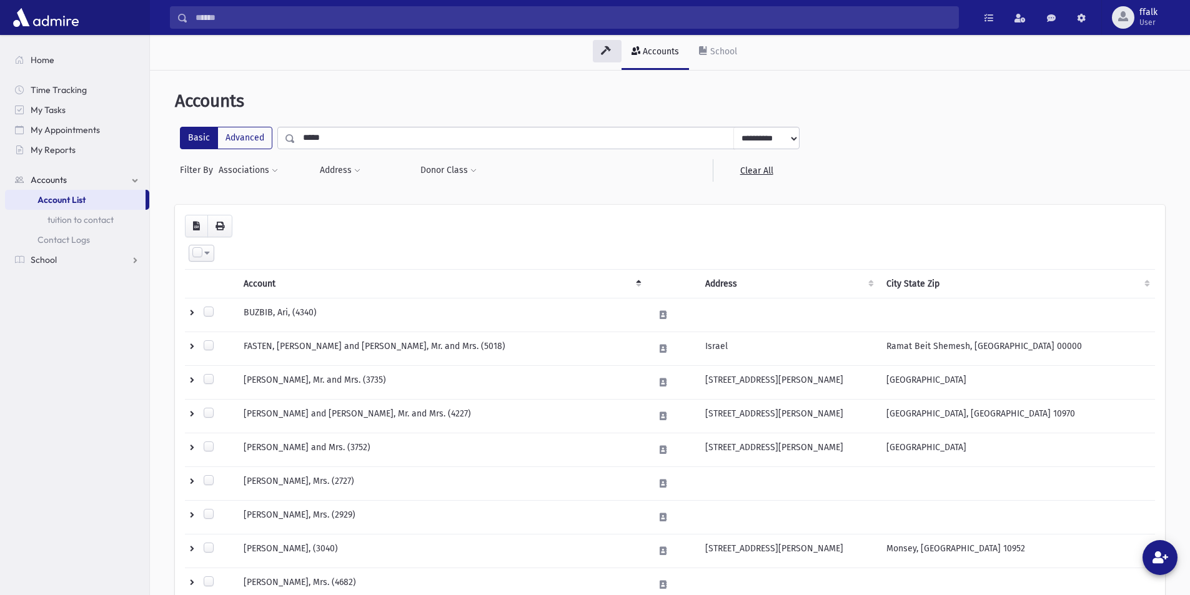
click at [367, 141] on input "*****" at bounding box center [514, 138] width 438 height 22
click at [709, 52] on div "School" at bounding box center [722, 51] width 29 height 11
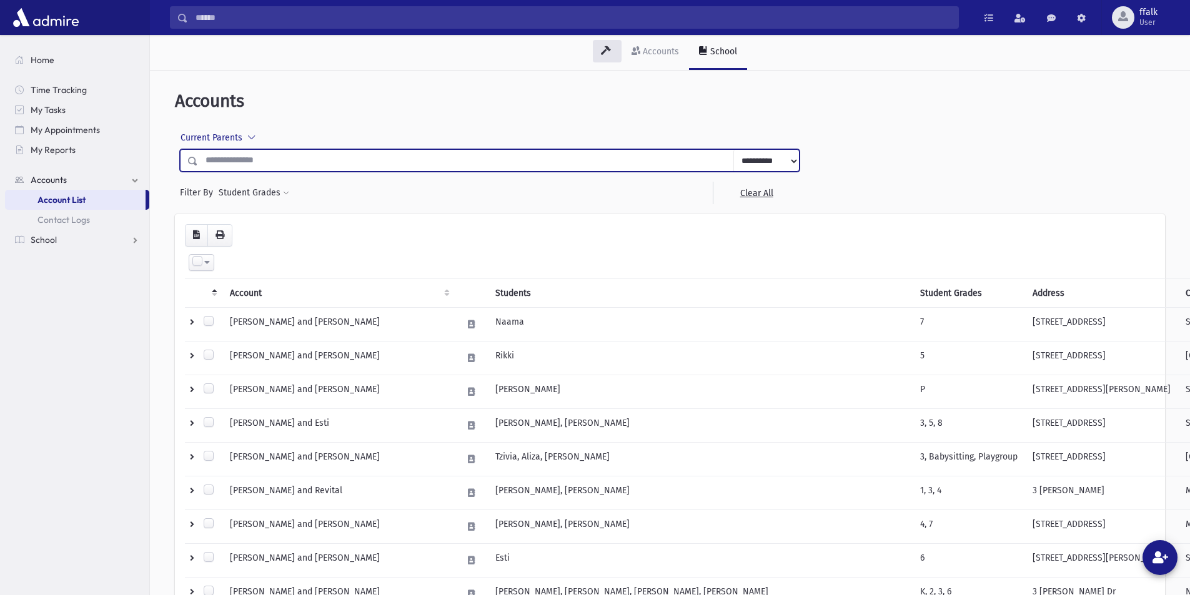
click at [535, 166] on input "text" at bounding box center [466, 160] width 536 height 22
click at [67, 184] on link "Accounts" at bounding box center [77, 180] width 144 height 20
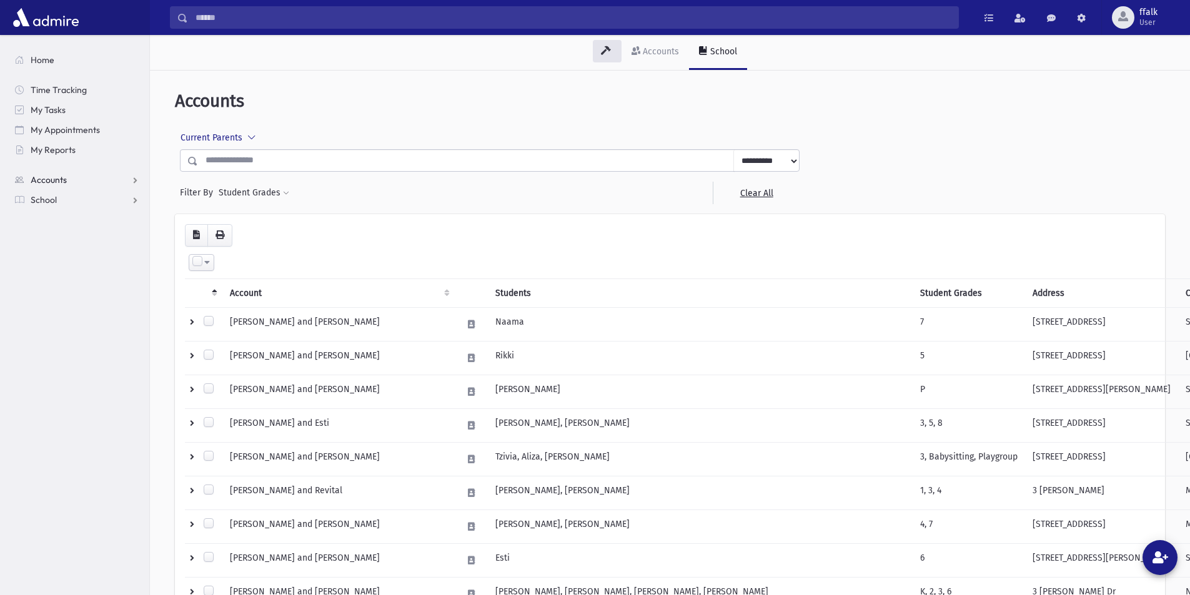
click at [76, 180] on link "Accounts" at bounding box center [77, 180] width 144 height 20
click at [62, 242] on link "School" at bounding box center [77, 240] width 144 height 20
click at [69, 221] on span "Students" at bounding box center [54, 219] width 34 height 11
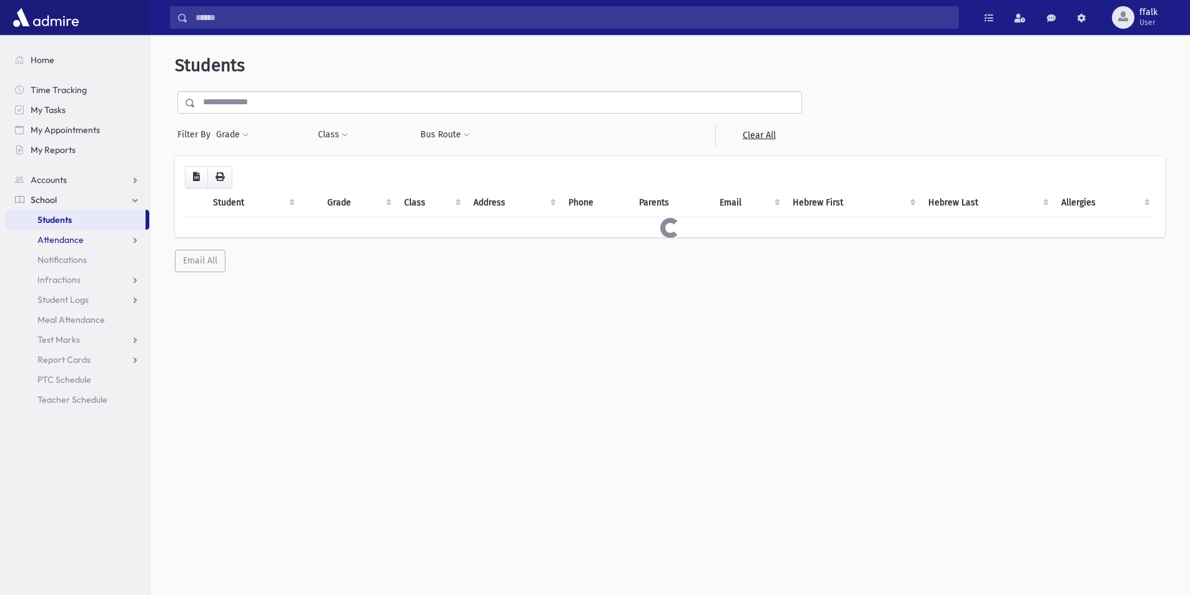
click at [75, 240] on span "Attendance" at bounding box center [60, 239] width 46 height 11
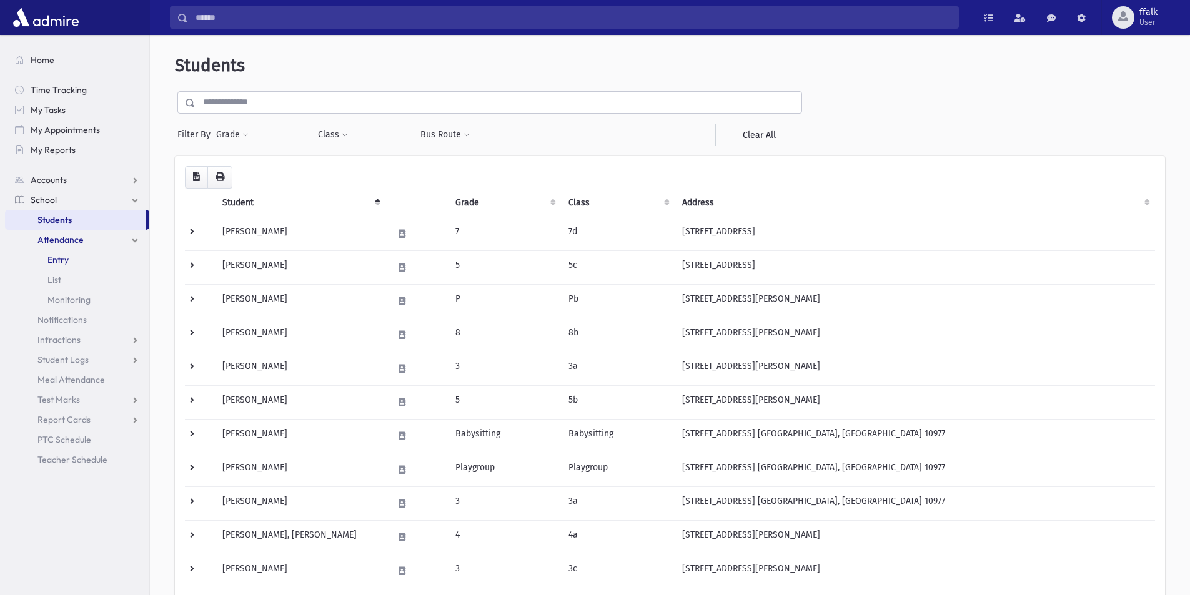
click at [81, 256] on link "Entry" at bounding box center [77, 260] width 144 height 20
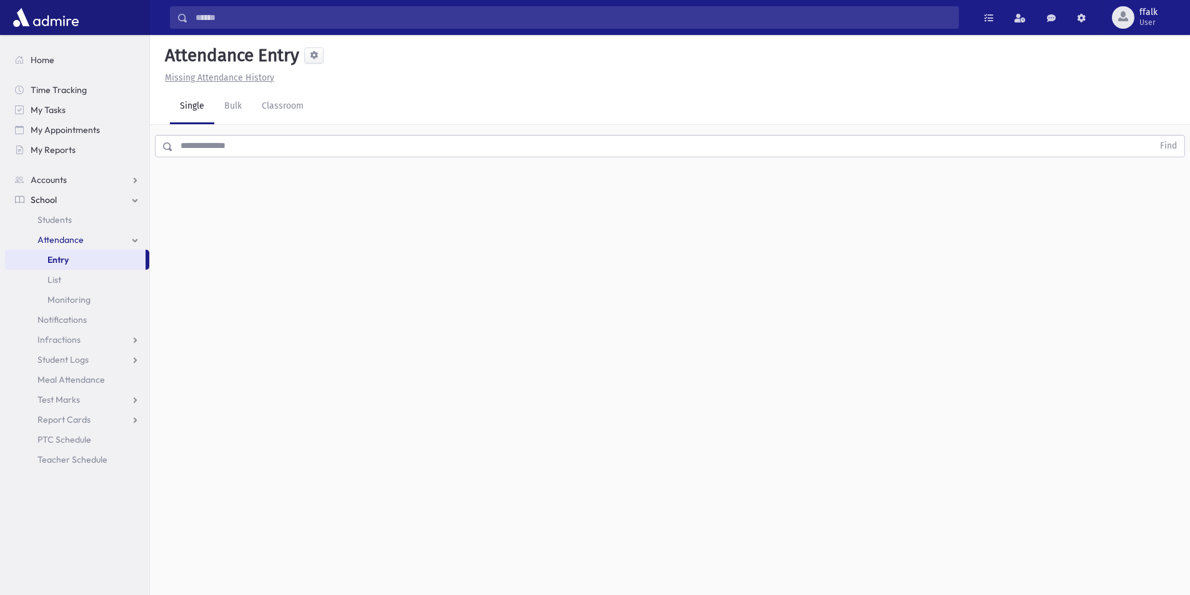
click at [216, 151] on input "text" at bounding box center [663, 146] width 980 height 22
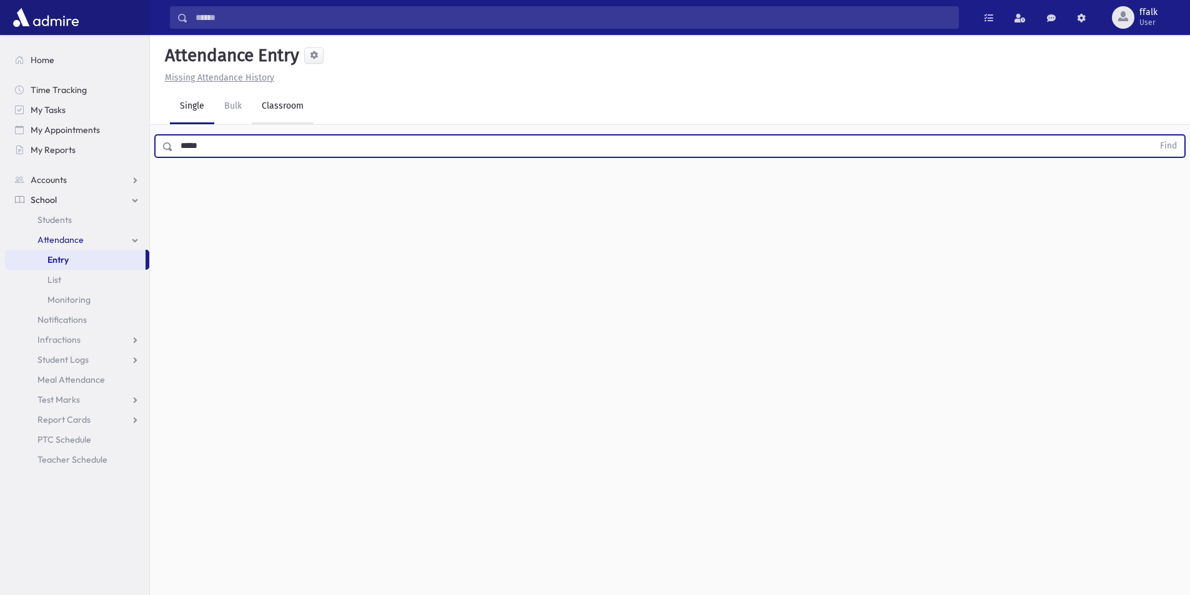
click at [1152, 136] on button "Find" at bounding box center [1168, 146] width 32 height 21
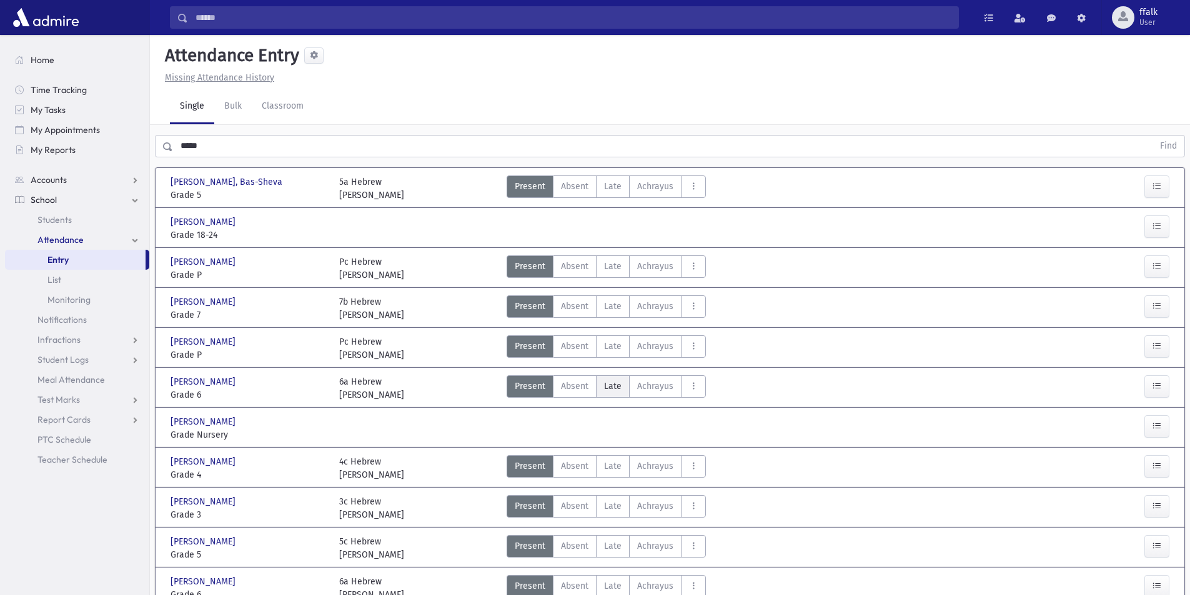
click at [601, 386] on label "Late L" at bounding box center [613, 386] width 34 height 22
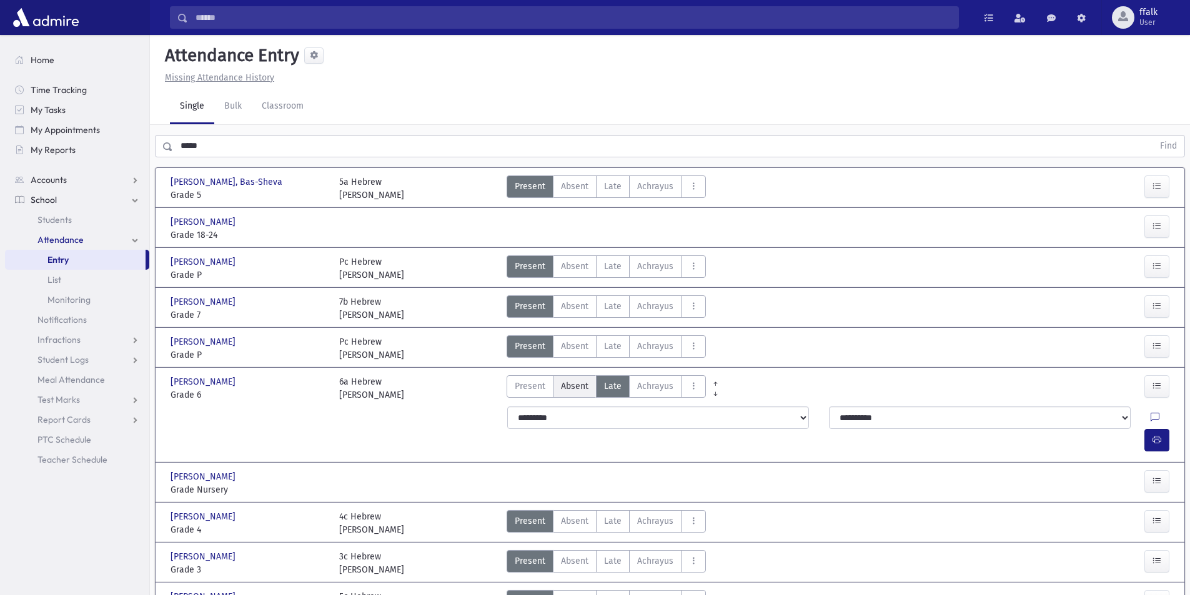
click at [578, 385] on span "Absent" at bounding box center [574, 386] width 27 height 13
click at [572, 96] on div "Single Bulk Classroom" at bounding box center [680, 106] width 1020 height 35
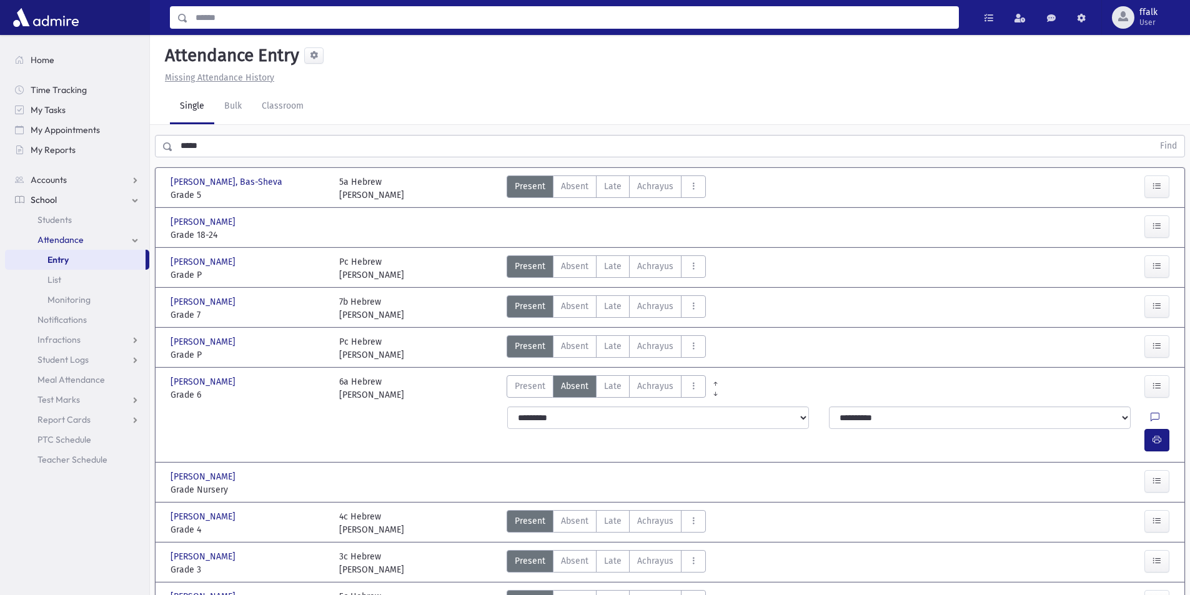
click at [521, 27] on input "Search" at bounding box center [573, 17] width 770 height 22
click at [521, 22] on input "Search" at bounding box center [573, 17] width 770 height 22
click at [611, 69] on div "Attendance Entry" at bounding box center [670, 58] width 1020 height 26
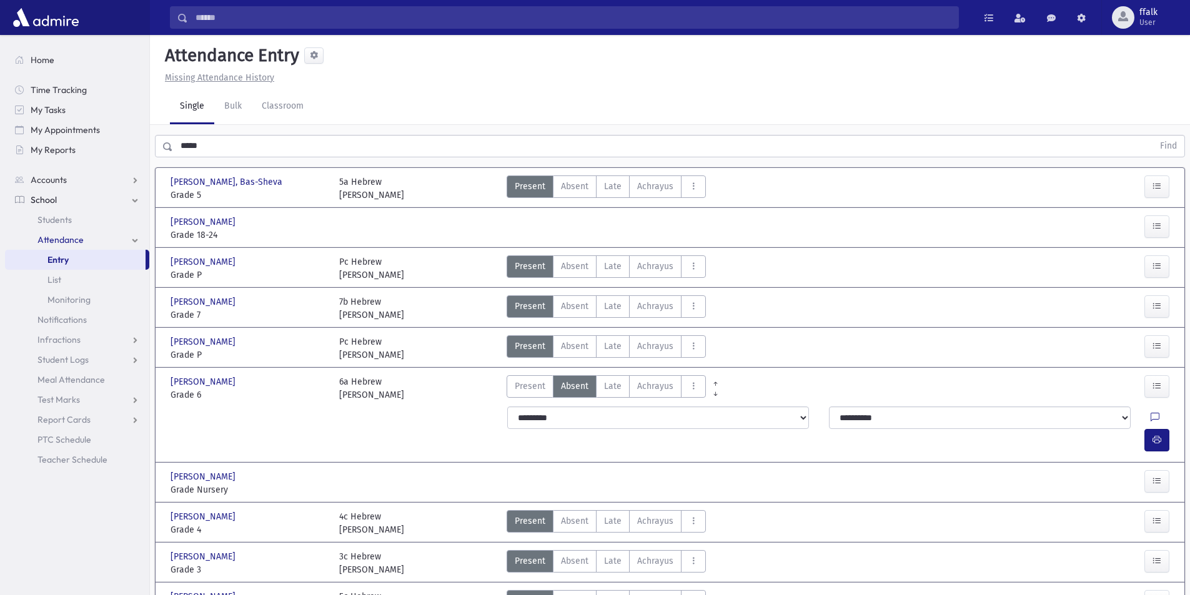
click at [619, 7] on input "Search" at bounding box center [573, 17] width 770 height 22
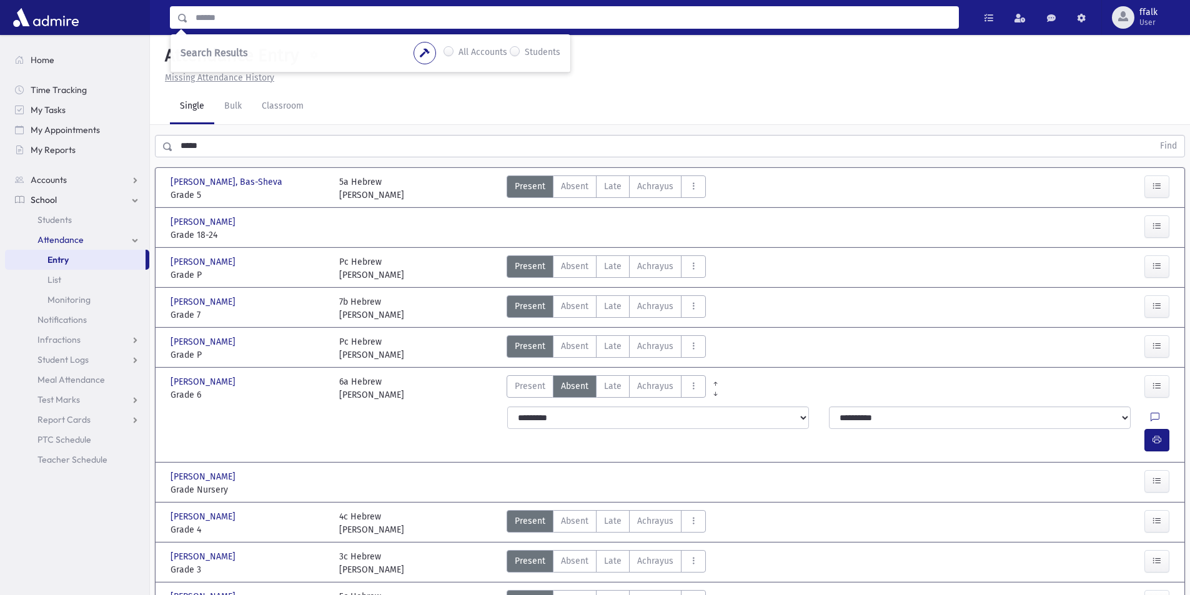
click at [627, 47] on div "Attendance Entry" at bounding box center [670, 58] width 1020 height 26
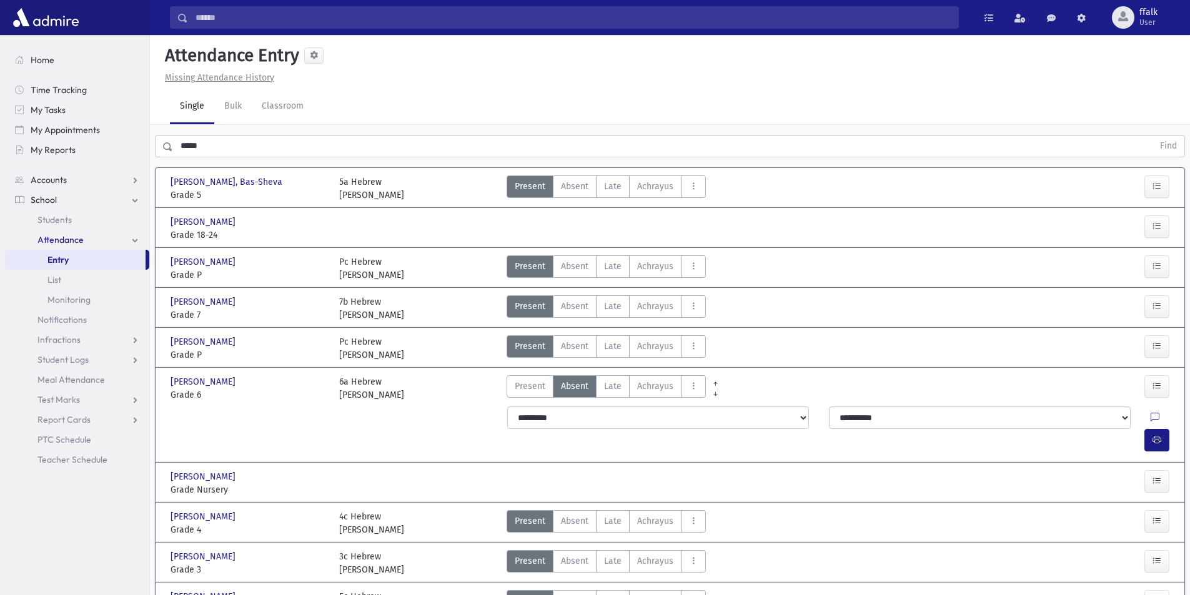
click at [230, 139] on input "*****" at bounding box center [663, 146] width 980 height 22
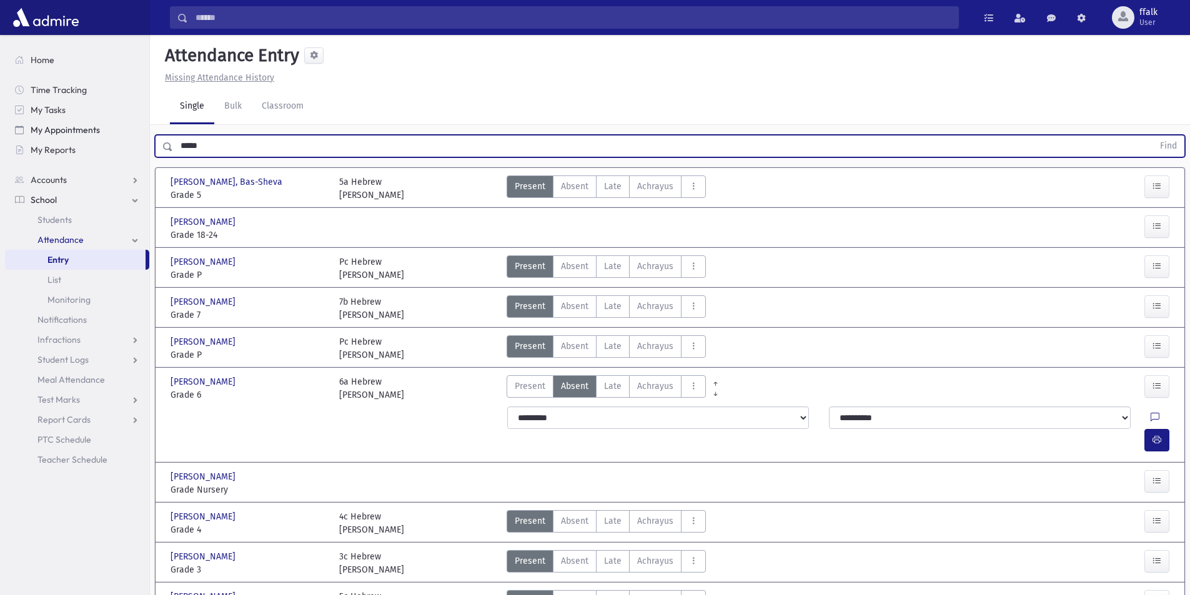
drag, startPoint x: 217, startPoint y: 149, endPoint x: 112, endPoint y: 137, distance: 105.0
click at [115, 144] on div "Search Results All Accounts" at bounding box center [595, 394] width 1190 height 788
click at [1152, 136] on button "Find" at bounding box center [1168, 146] width 32 height 21
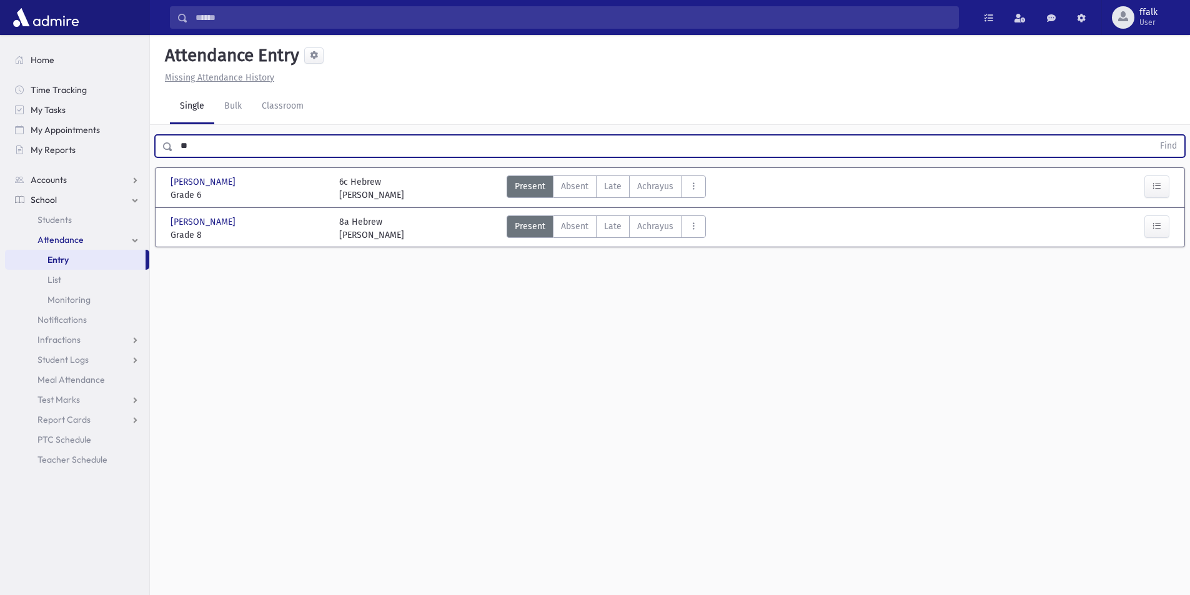
type input "*"
click at [204, 148] on input "text" at bounding box center [663, 146] width 980 height 22
click at [1152, 136] on button "Find" at bounding box center [1168, 146] width 32 height 21
drag, startPoint x: 325, startPoint y: 141, endPoint x: 2, endPoint y: 122, distance: 323.4
click at [0, 122] on div "Search Results All Accounts" at bounding box center [595, 311] width 1190 height 623
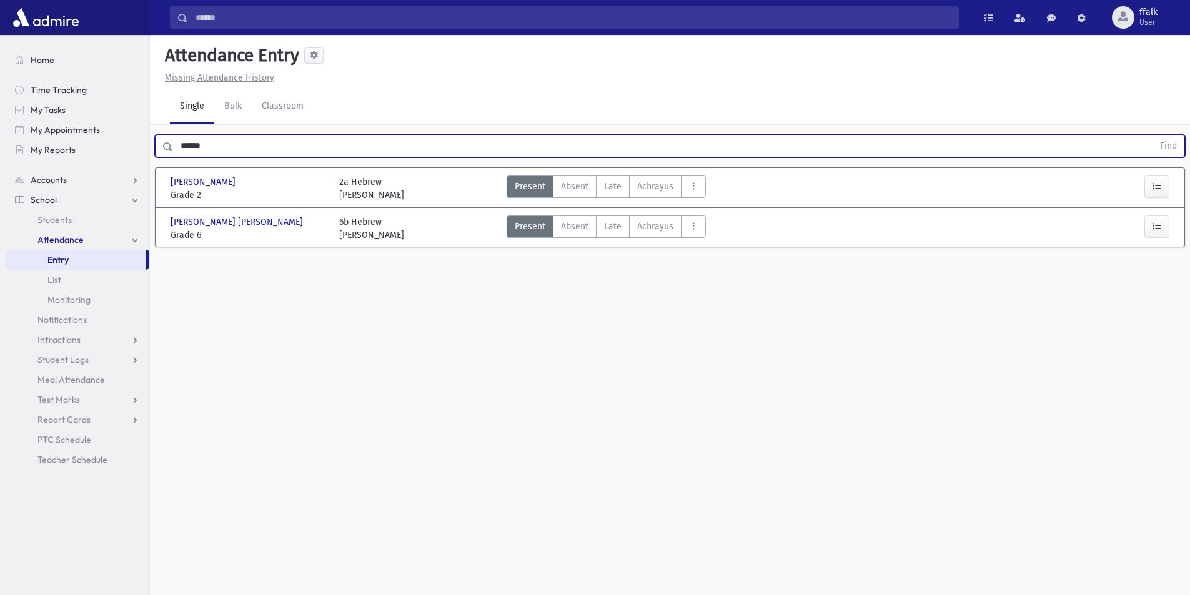
type input "******"
click at [1152, 136] on button "Find" at bounding box center [1168, 146] width 32 height 21
click at [696, 185] on button "AttTypes" at bounding box center [693, 186] width 25 height 22
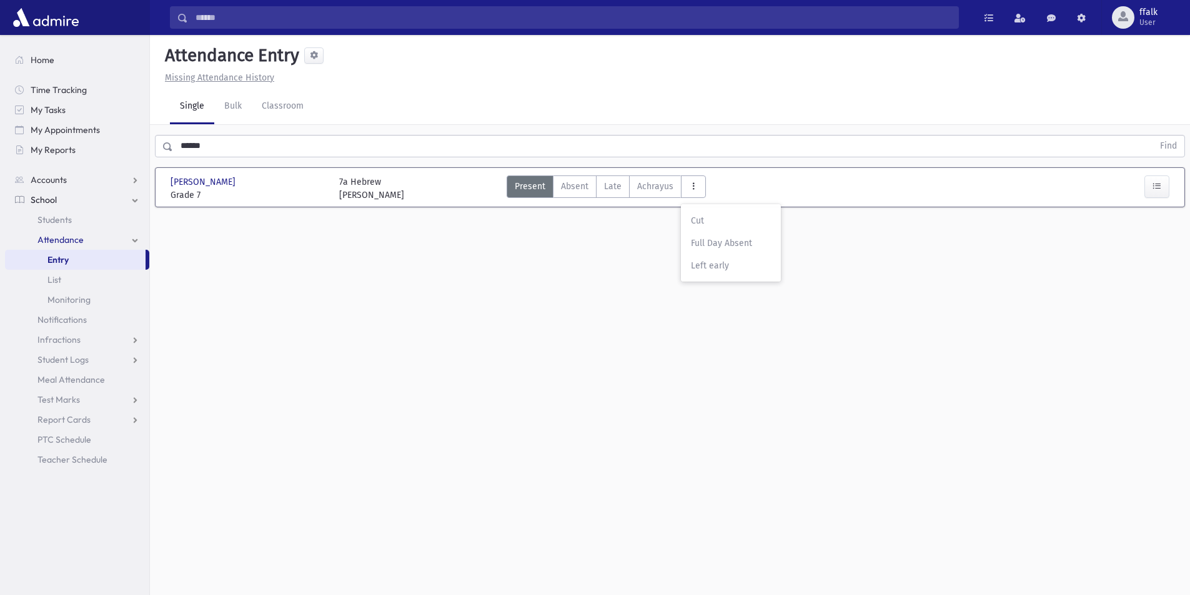
drag, startPoint x: 533, startPoint y: 310, endPoint x: 493, endPoint y: 300, distance: 40.6
click at [534, 309] on div "Attendance Entry Missing Attendance History Single Bulk Classroom ****** Find […" at bounding box center [670, 315] width 1040 height 560
click at [215, 189] on span "Grade 7" at bounding box center [248, 195] width 156 height 13
drag, startPoint x: 237, startPoint y: 180, endPoint x: 259, endPoint y: 176, distance: 22.3
click at [242, 182] on div "[PERSON_NAME] [PERSON_NAME]" at bounding box center [248, 181] width 156 height 13
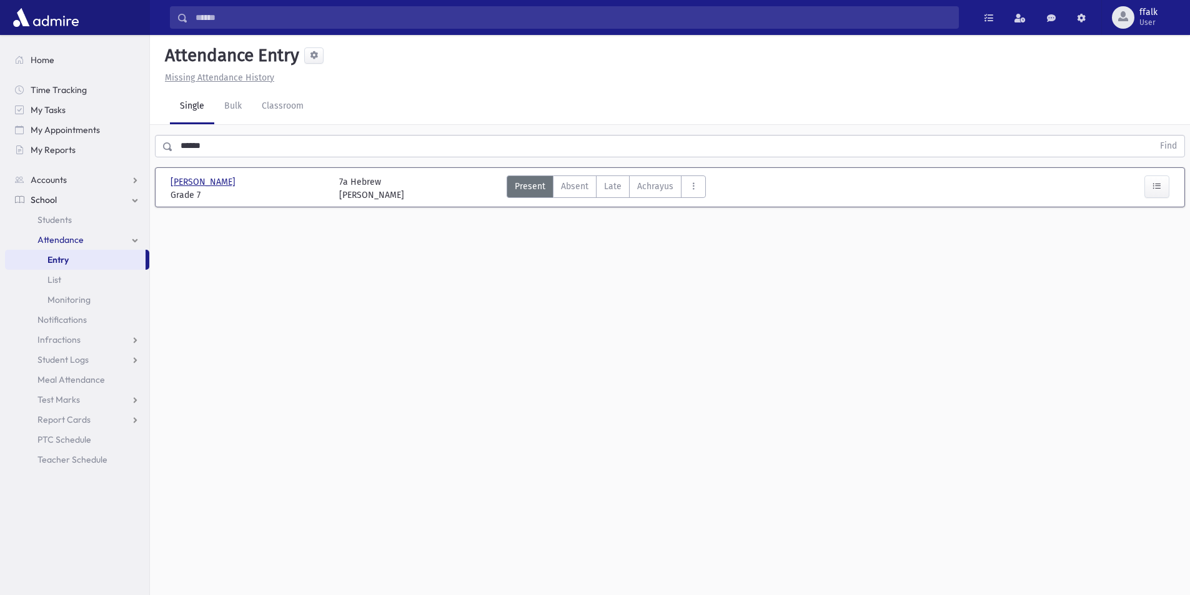
click at [227, 184] on span "[PERSON_NAME]" at bounding box center [203, 181] width 67 height 13
drag, startPoint x: 610, startPoint y: 503, endPoint x: 302, endPoint y: 368, distance: 335.6
click at [531, 462] on div "Attendance Entry Missing Attendance History Single Bulk Classroom Find 0 record…" at bounding box center [670, 315] width 1040 height 560
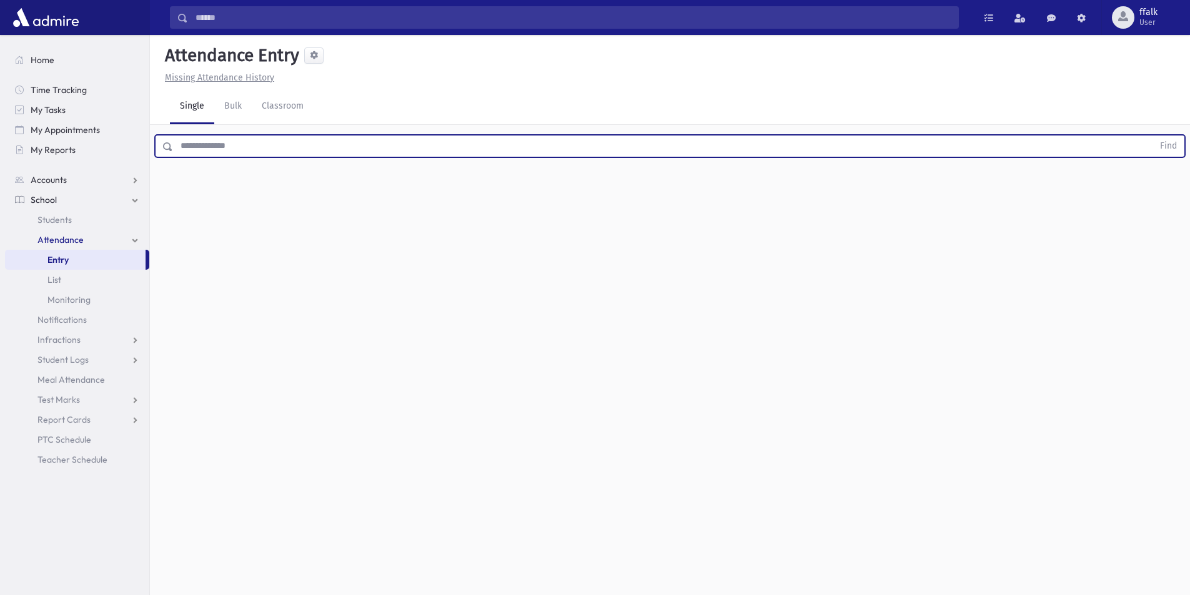
click at [222, 153] on input "text" at bounding box center [663, 146] width 980 height 22
drag, startPoint x: 222, startPoint y: 153, endPoint x: 312, endPoint y: 233, distance: 120.8
click at [312, 233] on div "Attendance Entry Missing Attendance History Single Bulk Classroom Find 0 record…" at bounding box center [670, 315] width 1040 height 560
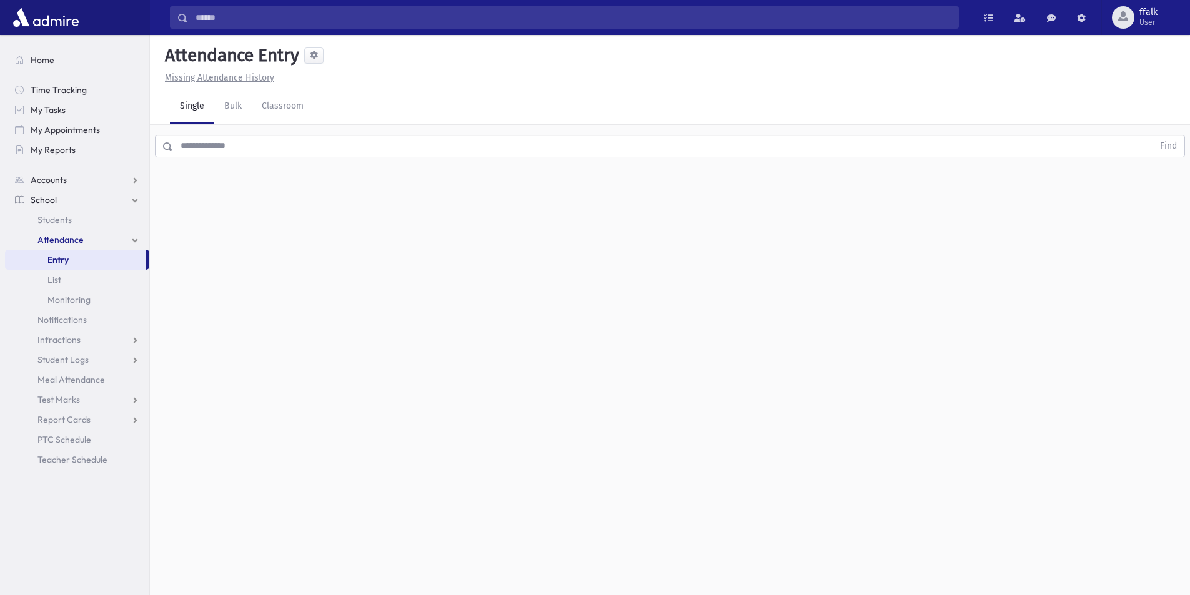
drag, startPoint x: 468, startPoint y: 323, endPoint x: 518, endPoint y: 316, distance: 50.4
click at [515, 318] on div "Attendance Entry Missing Attendance History Single Bulk Classroom Find 0 record…" at bounding box center [670, 315] width 1040 height 560
